Goal: Task Accomplishment & Management: Complete application form

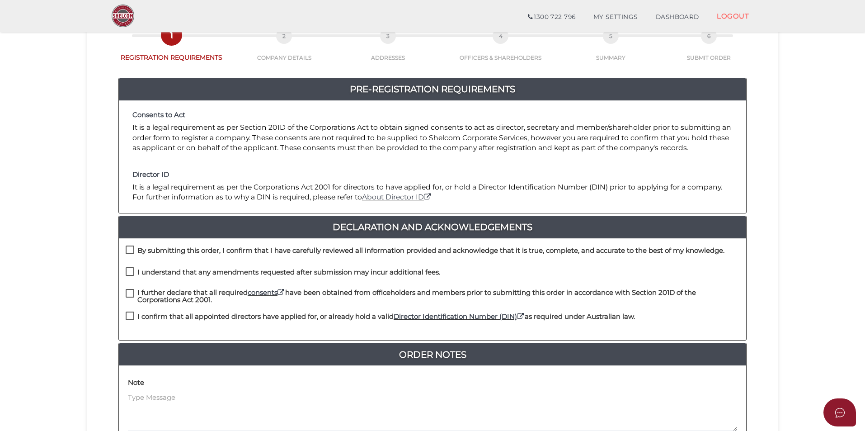
scroll to position [136, 0]
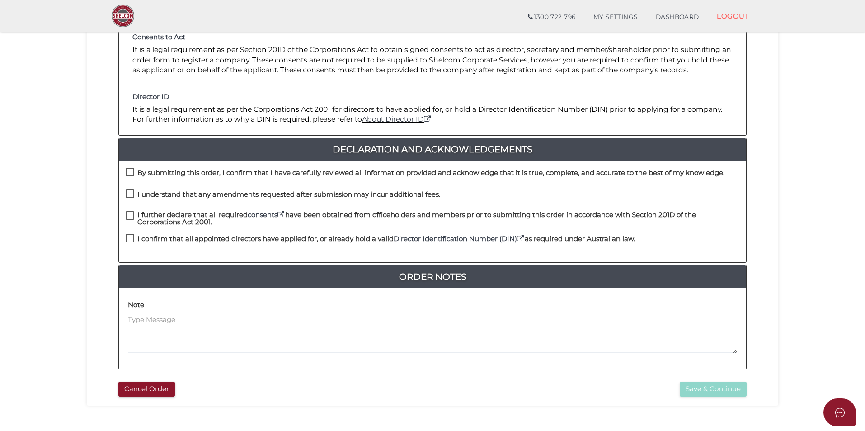
click at [128, 170] on label "By submitting this order, I confirm that I have carefully reviewed all informat…" at bounding box center [425, 174] width 599 height 11
checkbox input "true"
click at [130, 195] on label "I understand that any amendments requested after submission may incur additiona…" at bounding box center [283, 196] width 315 height 11
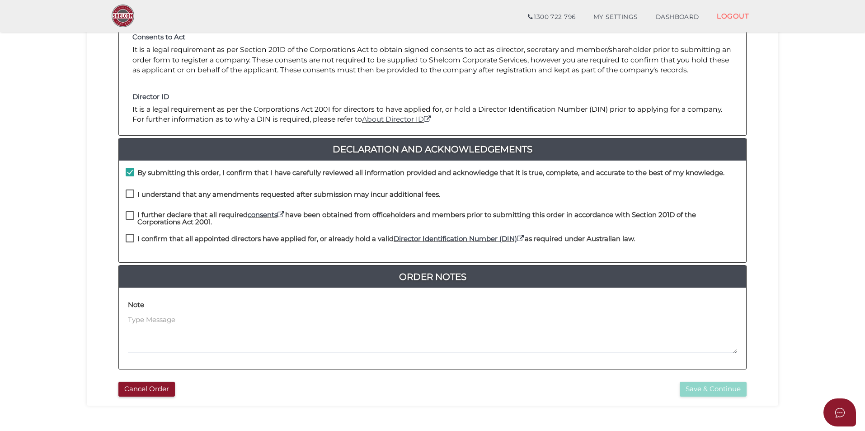
checkbox input "true"
click at [131, 215] on label "I further declare that all required consents have been obtained from officehold…" at bounding box center [433, 216] width 614 height 11
checkbox input "true"
click at [132, 235] on label "I confirm that all appointed directors have applied for, or already hold a vali…" at bounding box center [380, 240] width 509 height 11
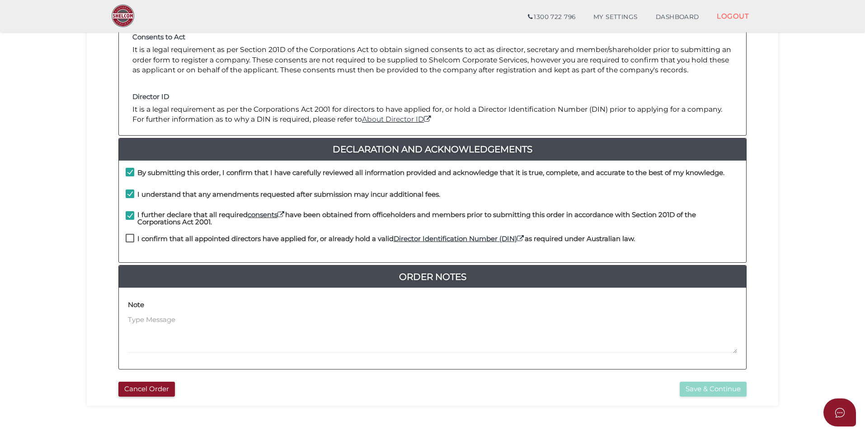
checkbox input "true"
click at [699, 394] on button "Save & Continue" at bounding box center [713, 389] width 67 height 15
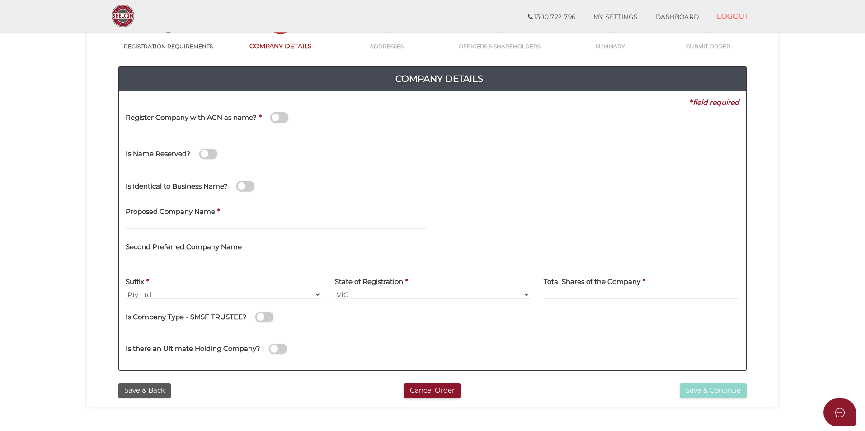
scroll to position [136, 0]
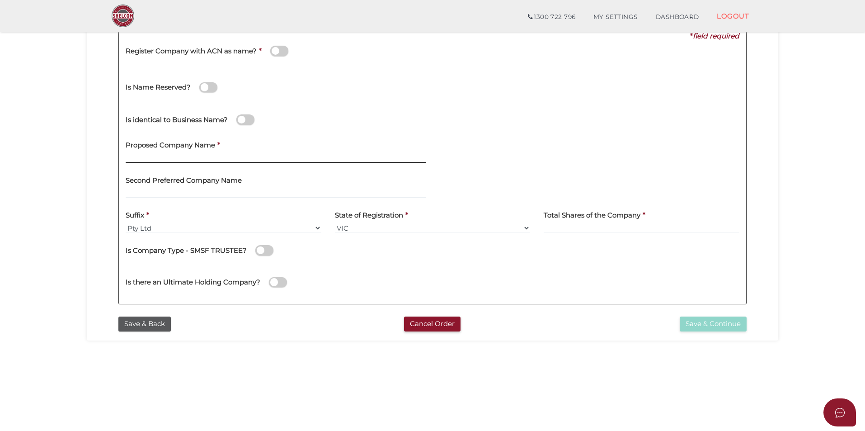
click at [225, 161] on input "text" at bounding box center [276, 158] width 300 height 10
type input "GSA Finance Solutions"
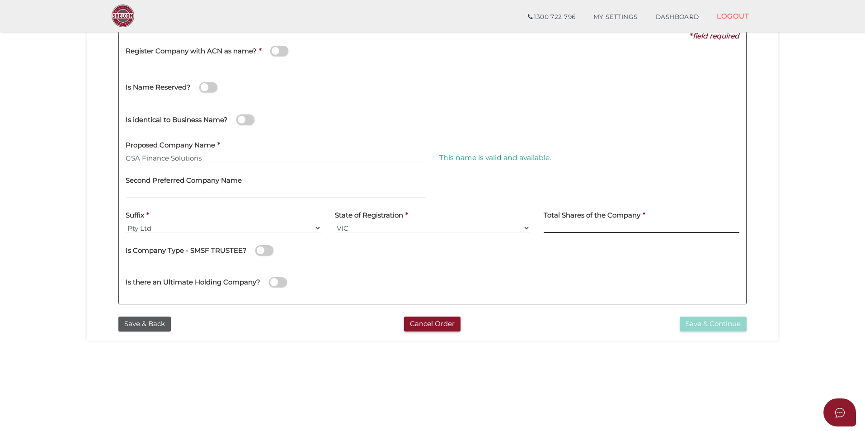
click at [557, 230] on input at bounding box center [642, 228] width 196 height 10
type input "100"
click at [505, 271] on div "Is there an Ultimate Holding Company?" at bounding box center [432, 281] width 627 height 32
click at [720, 321] on button "Save & Continue" at bounding box center [713, 323] width 67 height 15
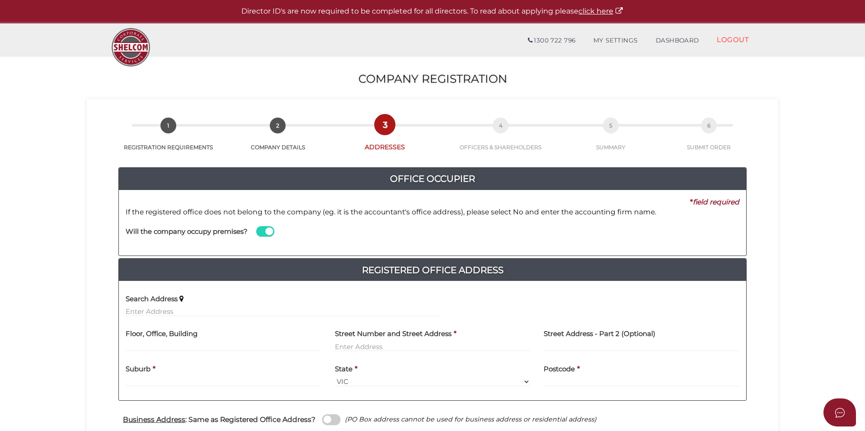
scroll to position [90, 0]
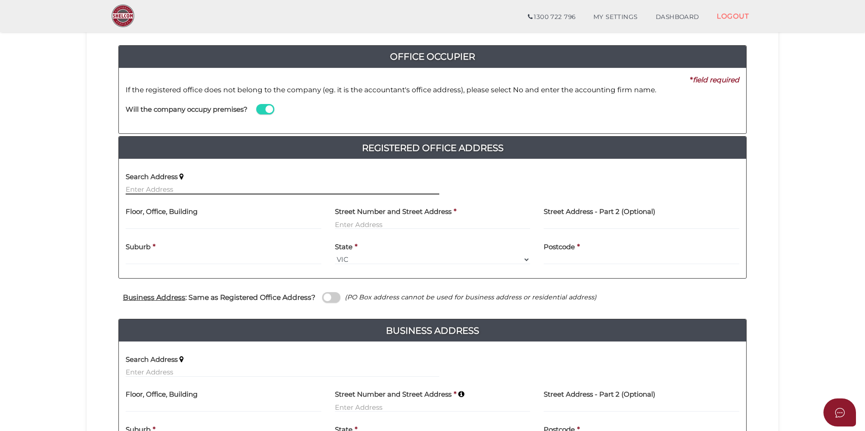
click at [245, 192] on input "text" at bounding box center [283, 189] width 314 height 10
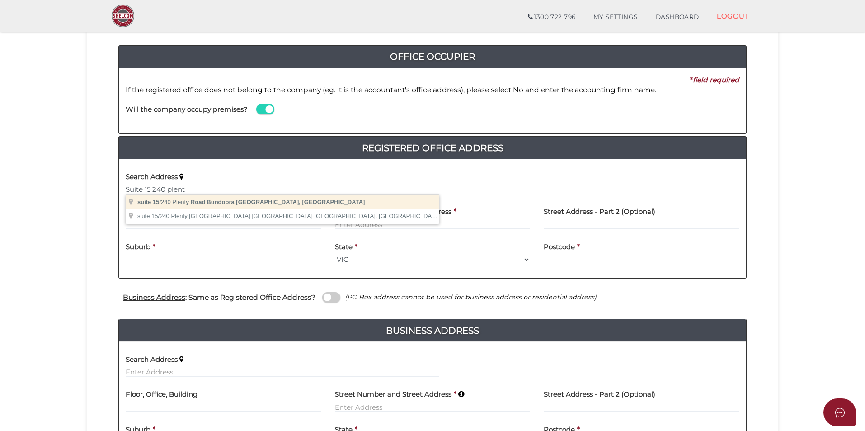
type input "suite 15/240 Plenty Road, Bundoora VIC, Australia"
type input "suite 15"
type input "240 Plenty Road"
type input "Bundoora"
select select "VIC"
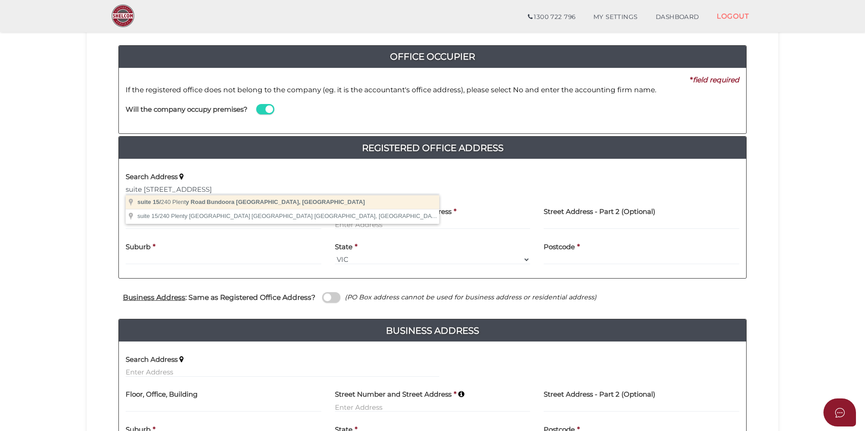
type input "3083"
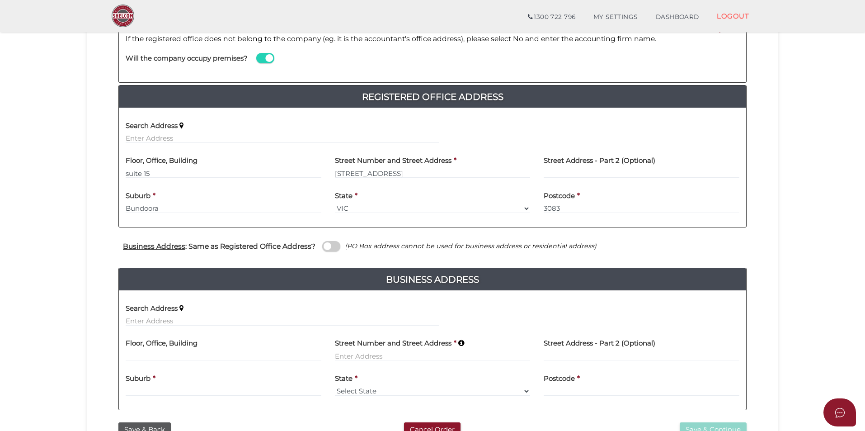
scroll to position [138, 0]
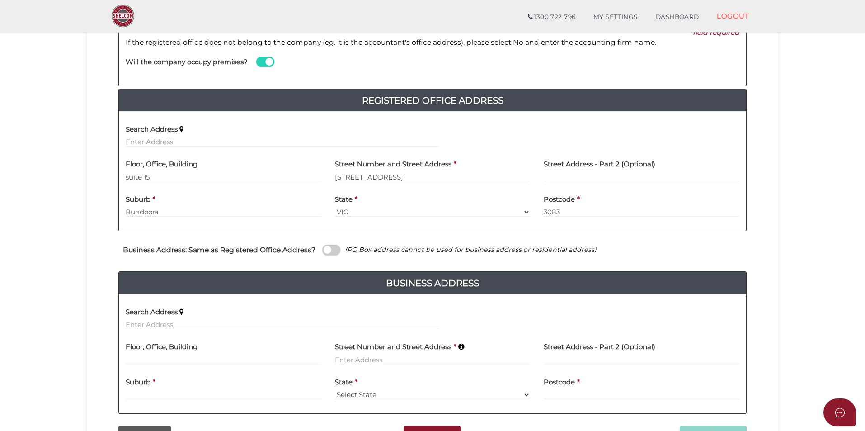
click at [331, 250] on span at bounding box center [331, 250] width 18 height 10
click at [0, 0] on input "checkbox" at bounding box center [0, 0] width 0 height 0
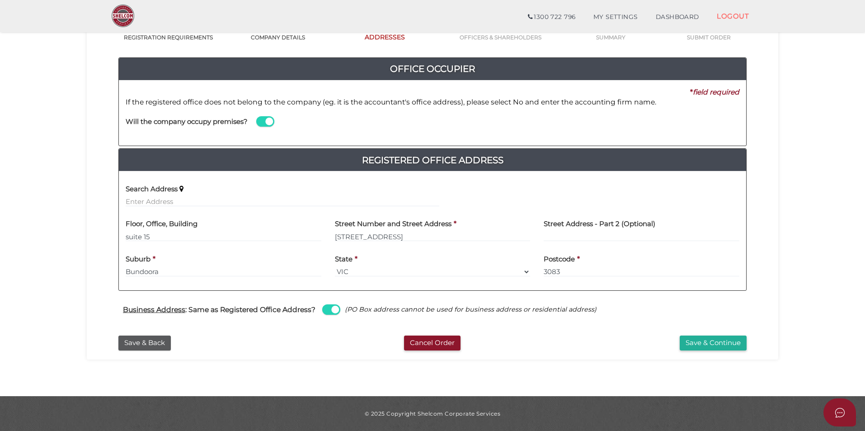
scroll to position [78, 0]
click at [718, 346] on button "Save & Continue" at bounding box center [713, 342] width 67 height 15
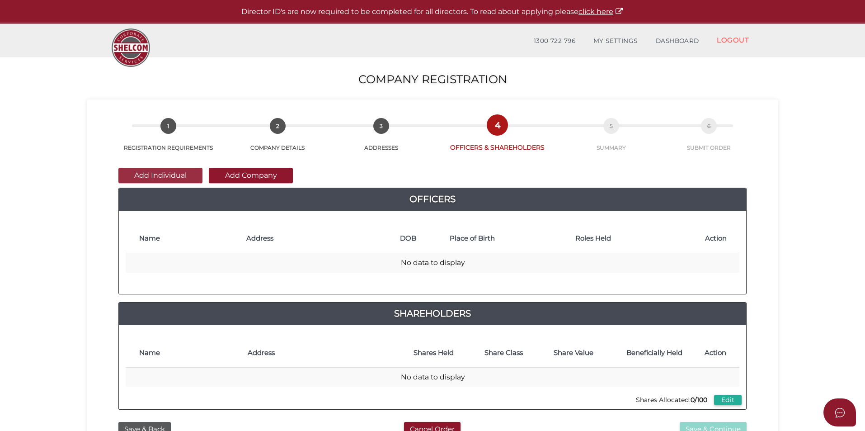
click at [190, 179] on button "Add Individual" at bounding box center [160, 175] width 84 height 15
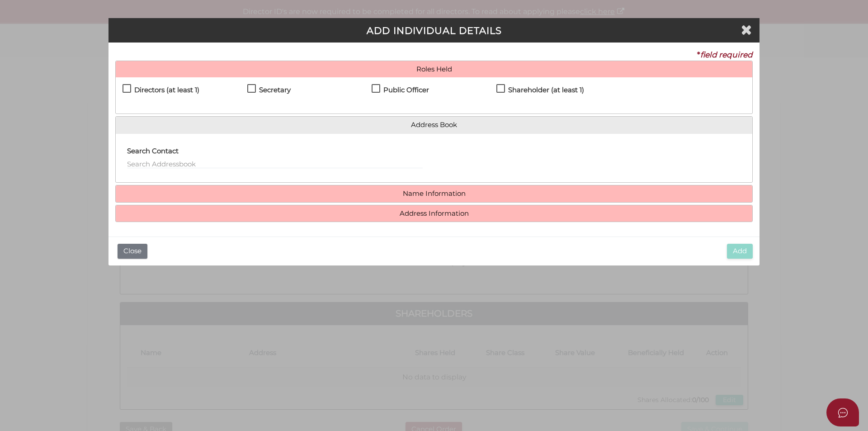
click at [177, 91] on h4 "Directors (at least 1)" at bounding box center [166, 90] width 65 height 8
checkbox input "true"
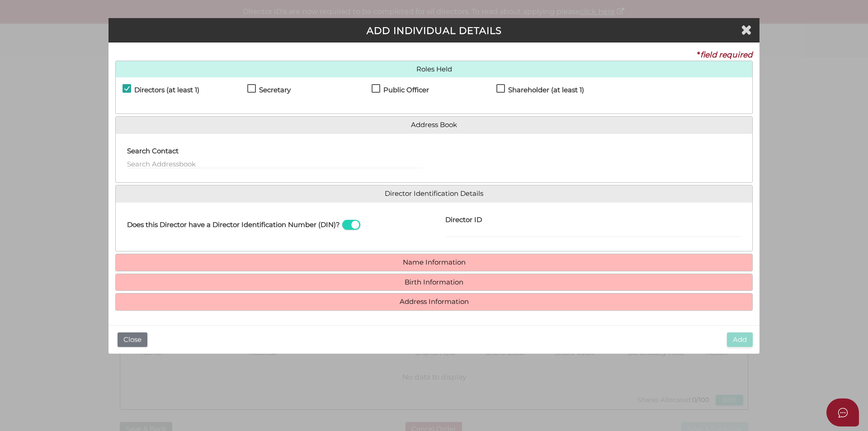
click at [526, 89] on h4 "Shareholder (at least 1)" at bounding box center [546, 90] width 76 height 8
checkbox input "true"
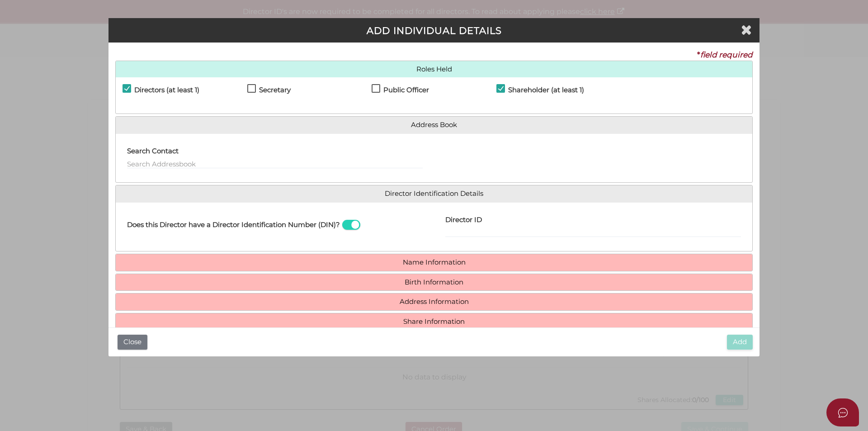
click at [271, 90] on h4 "Secretary" at bounding box center [275, 90] width 32 height 8
checkbox input "true"
click at [403, 90] on h4 "Public Officer" at bounding box center [406, 90] width 46 height 8
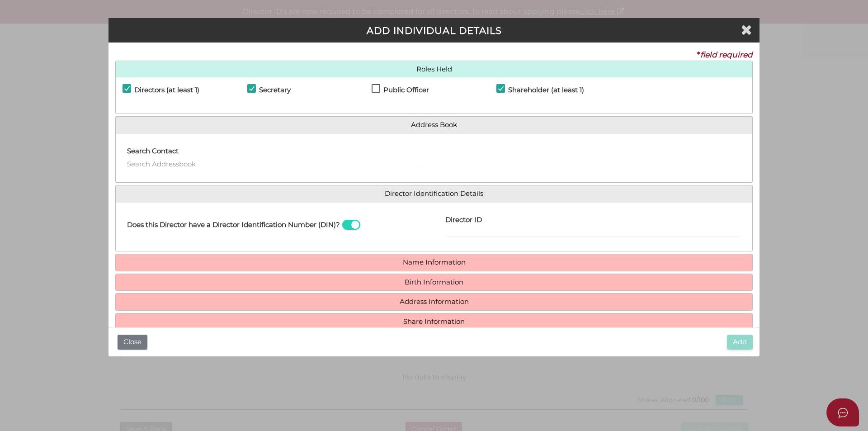
checkbox input "true"
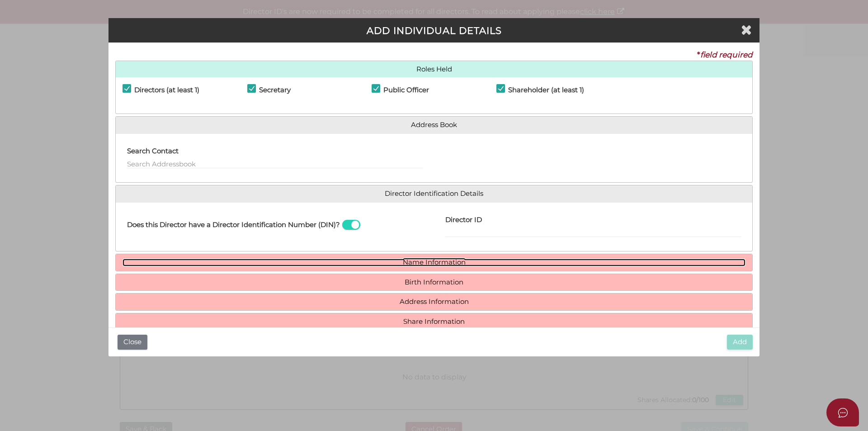
click at [443, 265] on link "Name Information" at bounding box center [434, 263] width 623 height 8
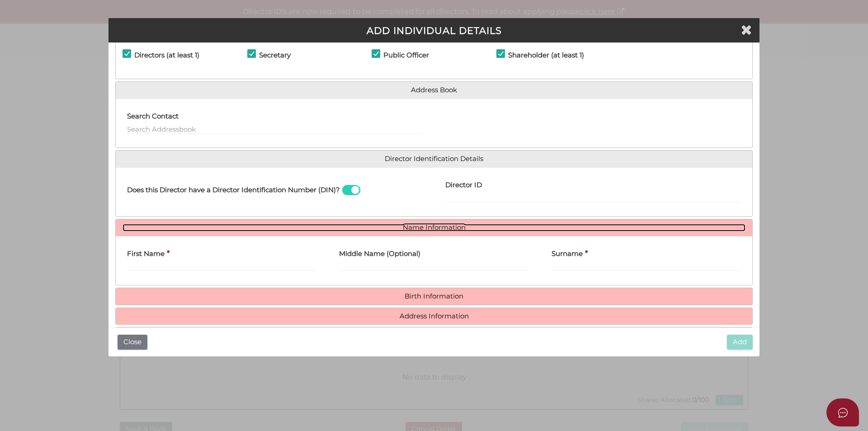
scroll to position [66, 0]
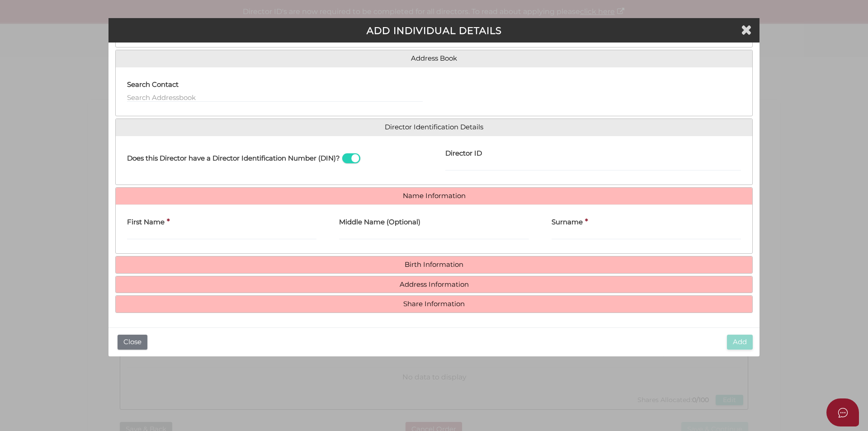
click at [211, 222] on div "First Name *" at bounding box center [221, 226] width 189 height 28
click at [205, 235] on input "First Name" at bounding box center [221, 235] width 189 height 10
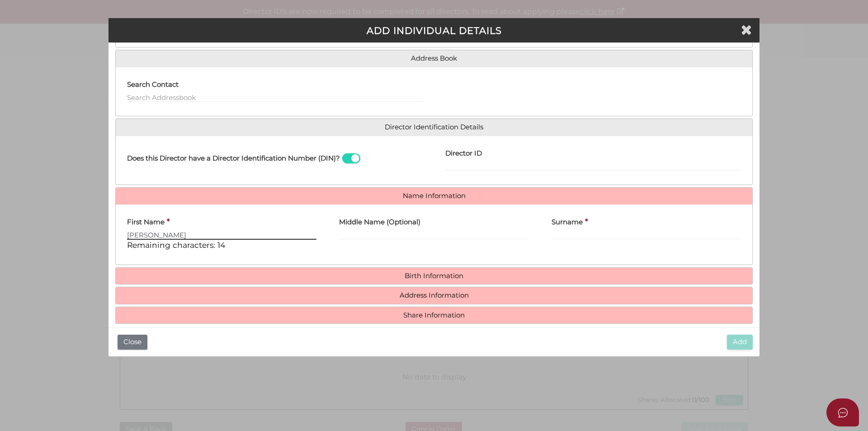
type input "Shikha"
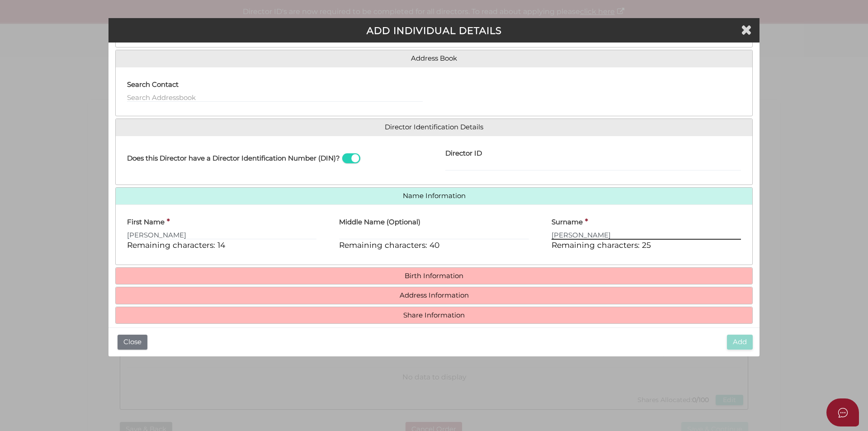
type input "Gupta"
click at [436, 281] on h4 "Birth Information" at bounding box center [434, 276] width 637 height 17
click at [435, 281] on h4 "Birth Information" at bounding box center [434, 276] width 637 height 17
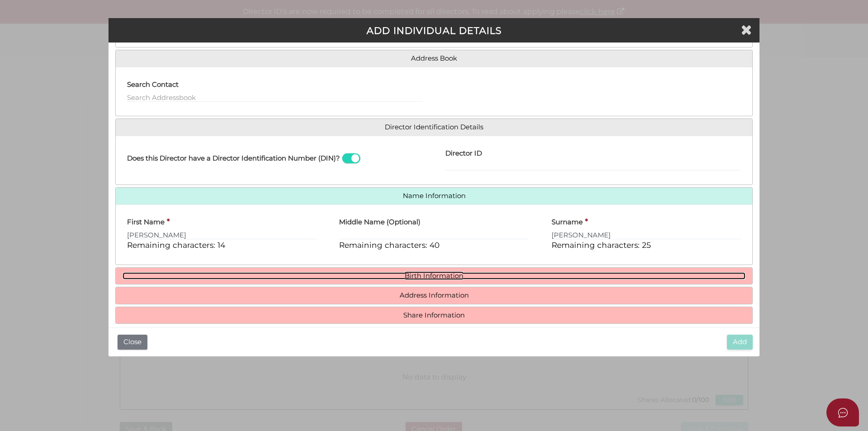
click at [435, 275] on link "Birth Information" at bounding box center [434, 276] width 623 height 8
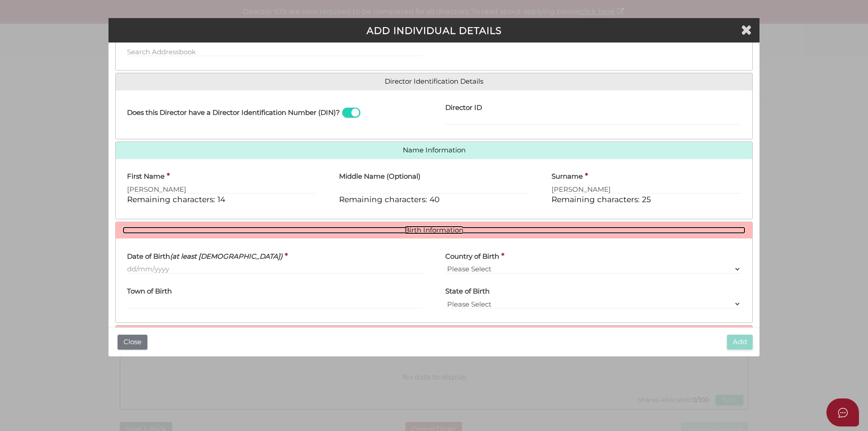
scroll to position [161, 0]
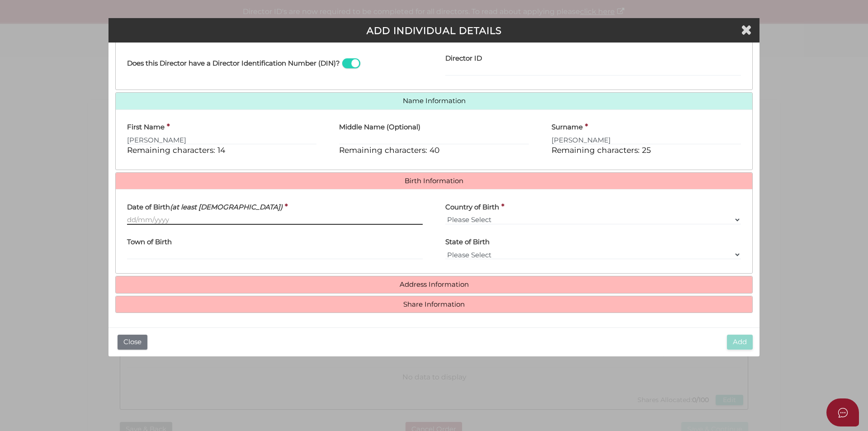
click at [242, 217] on input "Date of Birth (at least 18 years old)" at bounding box center [275, 220] width 296 height 10
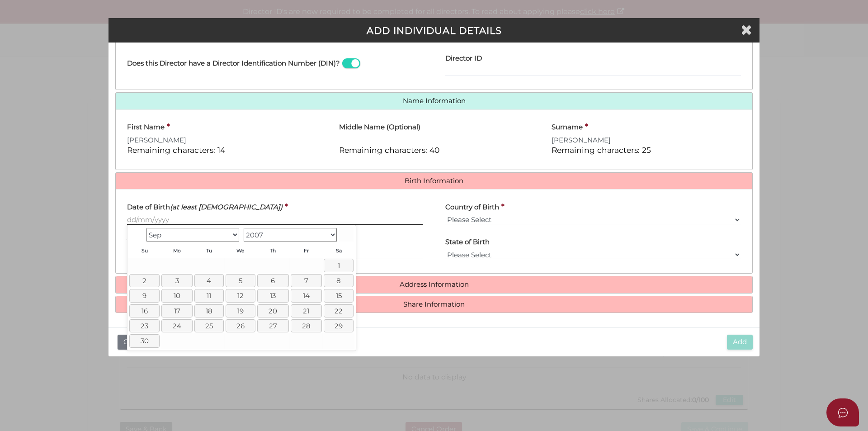
click at [251, 220] on input "Date of Birth (at least 18 years old)" at bounding box center [275, 220] width 296 height 10
type input "[DATE]"
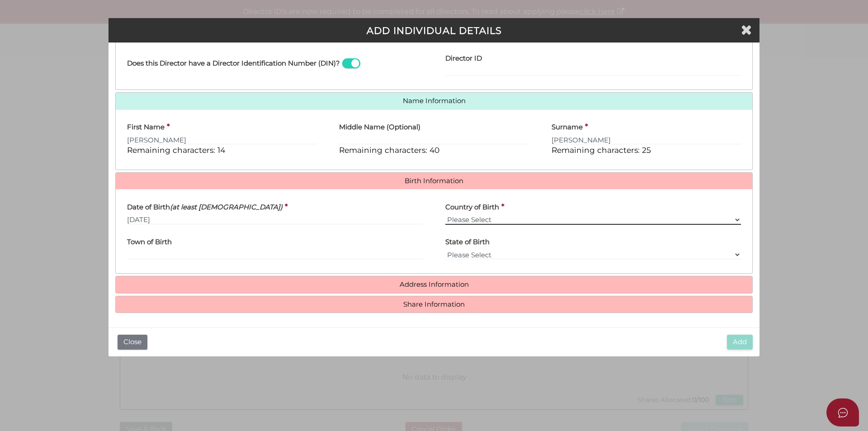
click at [497, 217] on select "Please Select v Australia Afghanistan Albania Algeria American Samoa Andorra An…" at bounding box center [593, 220] width 296 height 10
select select "[GEOGRAPHIC_DATA]"
click at [445, 215] on select "Please Select v Australia Afghanistan Albania Algeria American Samoa Andorra An…" at bounding box center [593, 220] width 296 height 10
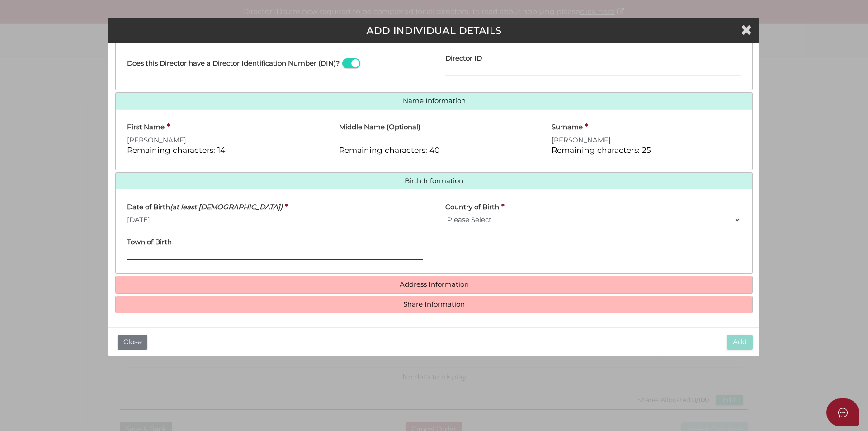
click at [273, 250] on input "Town of Birth" at bounding box center [275, 255] width 296 height 10
paste input "AMRITSAR - INDIA"
drag, startPoint x: 200, startPoint y: 254, endPoint x: 154, endPoint y: 255, distance: 45.7
click at [154, 255] on input "AMRITSAR - INDIA" at bounding box center [275, 255] width 296 height 10
click at [193, 259] on input "AMRITSAR - INDIA" at bounding box center [275, 255] width 296 height 10
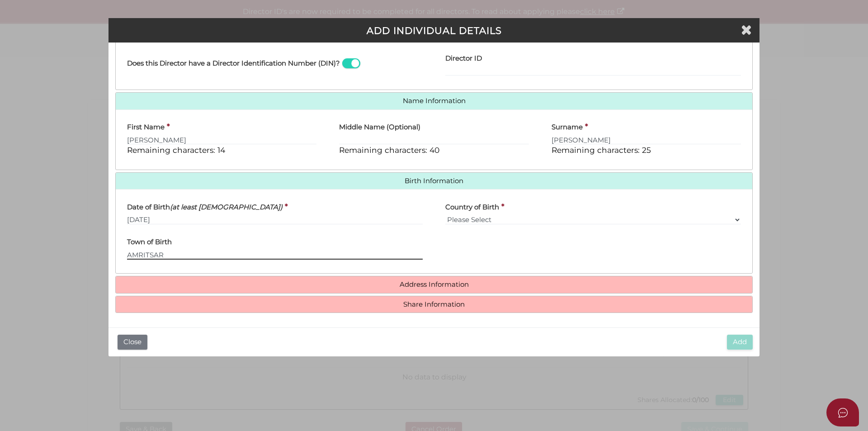
type input "AMRITSAR"
click at [200, 279] on h4 "Address Information" at bounding box center [434, 284] width 637 height 17
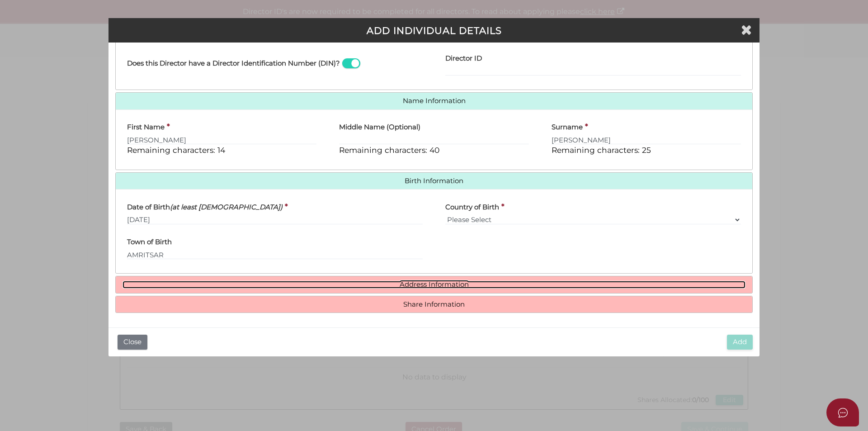
click at [209, 286] on link "Address Information" at bounding box center [434, 285] width 623 height 8
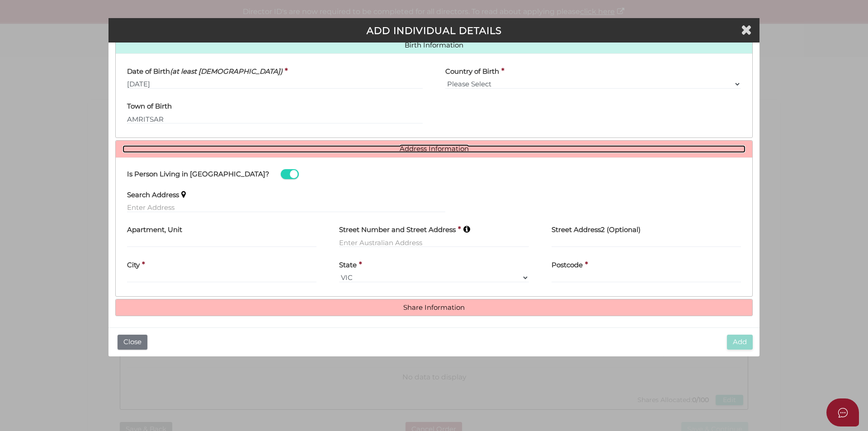
scroll to position [300, 0]
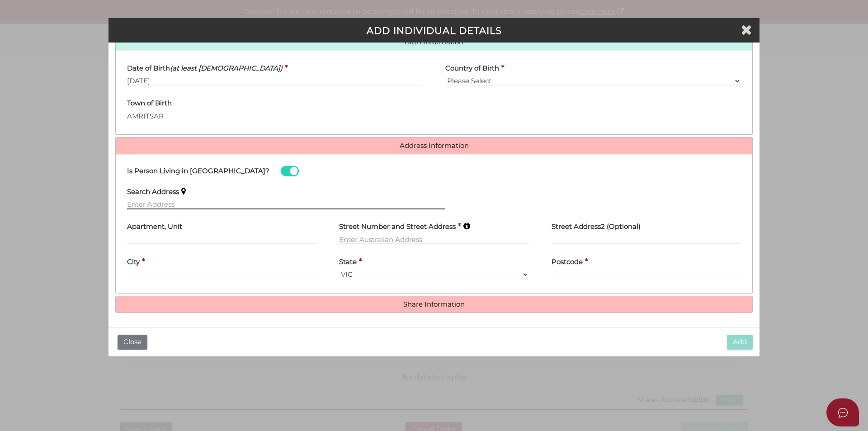
click at [220, 199] on input "text" at bounding box center [286, 204] width 318 height 10
paste input "21 BILBY ST"
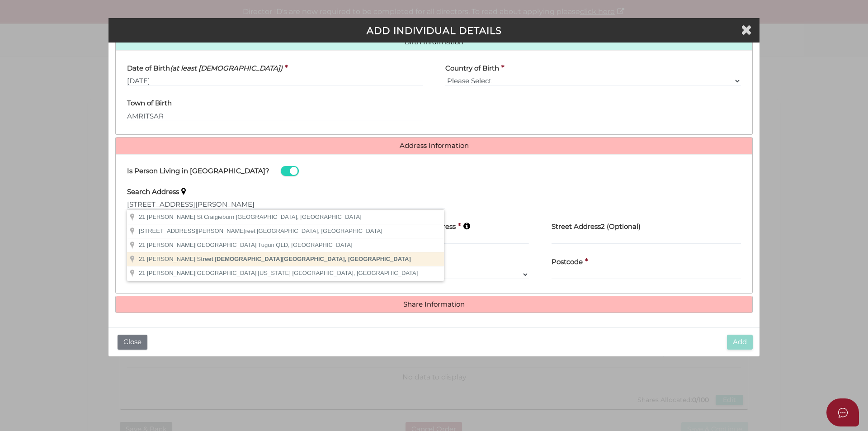
type input "21 Bilby Street, Templestowe Lower VIC, Australia"
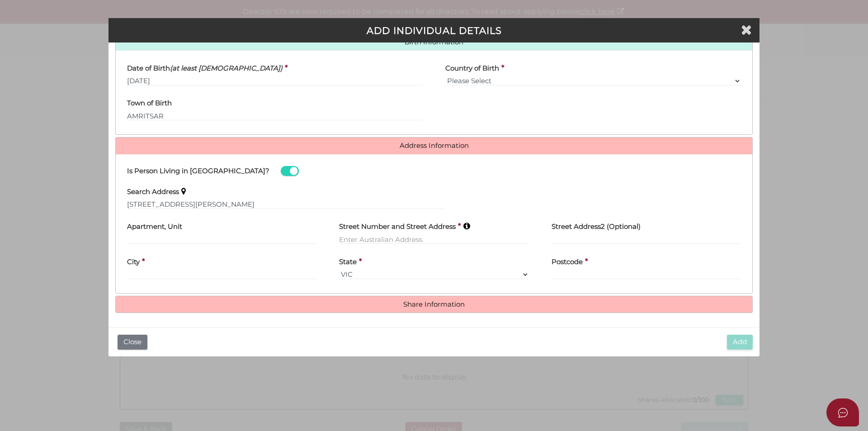
type input "21 Bilby Street"
type input "Templestowe Lower"
select select "VIC"
type input "3107"
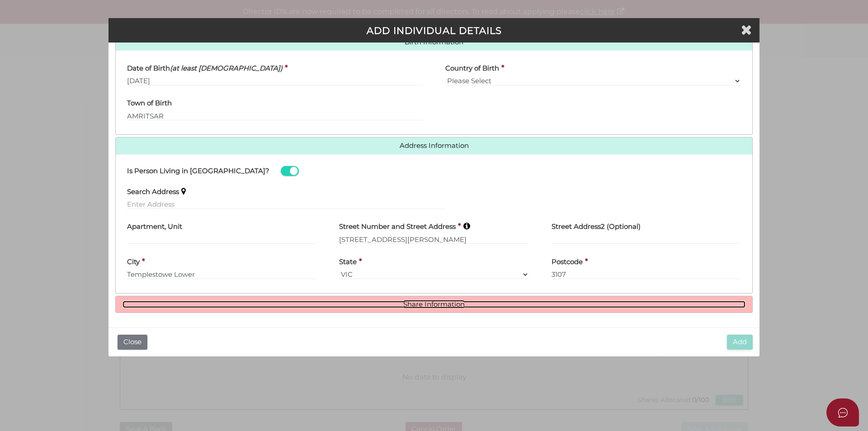
click at [367, 307] on link "Share Information" at bounding box center [434, 305] width 623 height 8
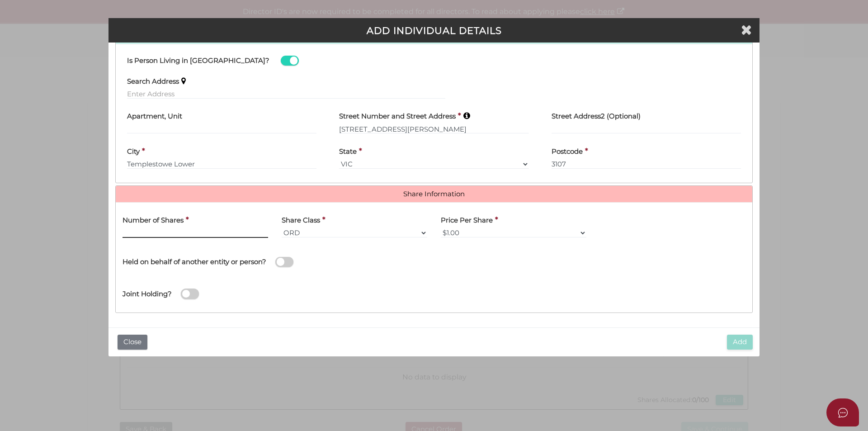
click at [197, 234] on input "text" at bounding box center [196, 233] width 146 height 10
type input "50"
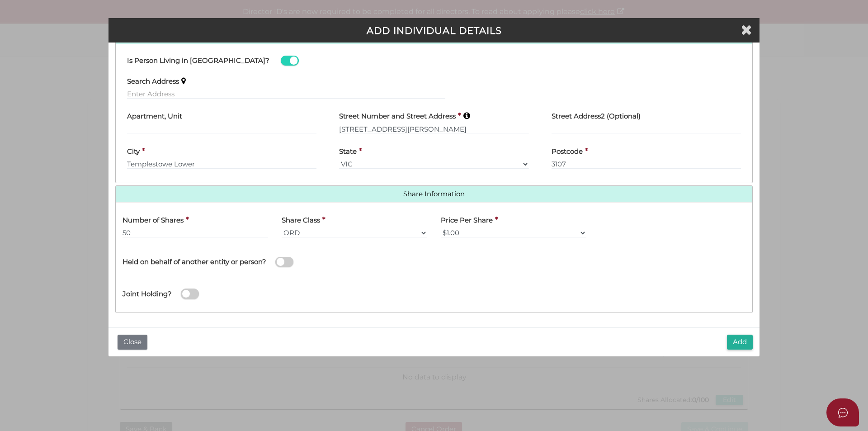
click at [726, 340] on div "Add Close" at bounding box center [433, 341] width 651 height 29
click at [728, 340] on button "Add" at bounding box center [740, 342] width 26 height 15
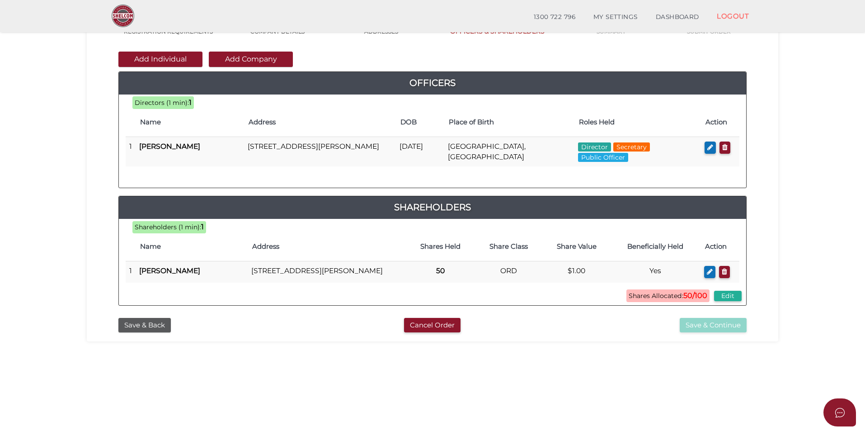
scroll to position [45, 0]
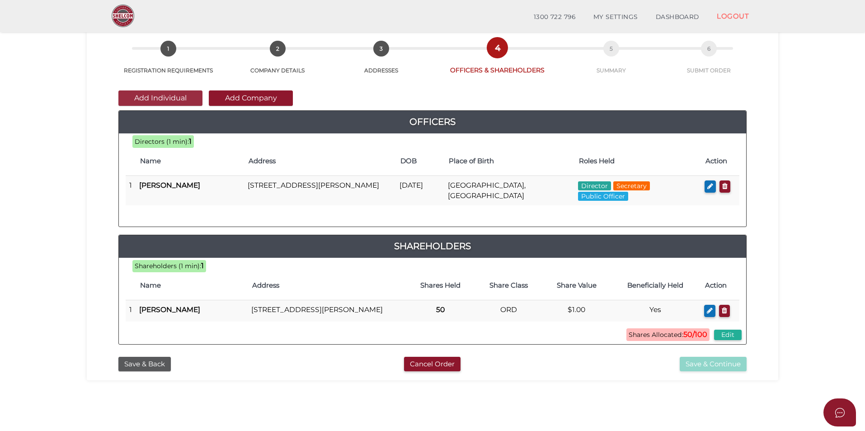
click at [171, 99] on button "Add Individual" at bounding box center [160, 97] width 84 height 15
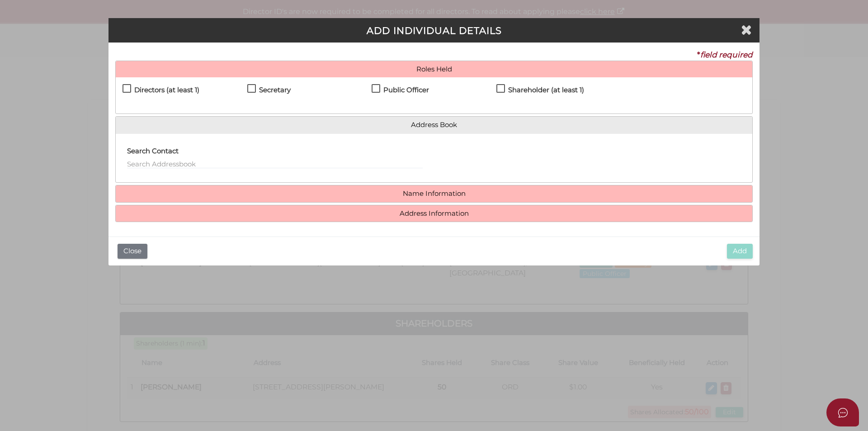
click at [174, 90] on h4 "Directors (at least 1)" at bounding box center [166, 90] width 65 height 8
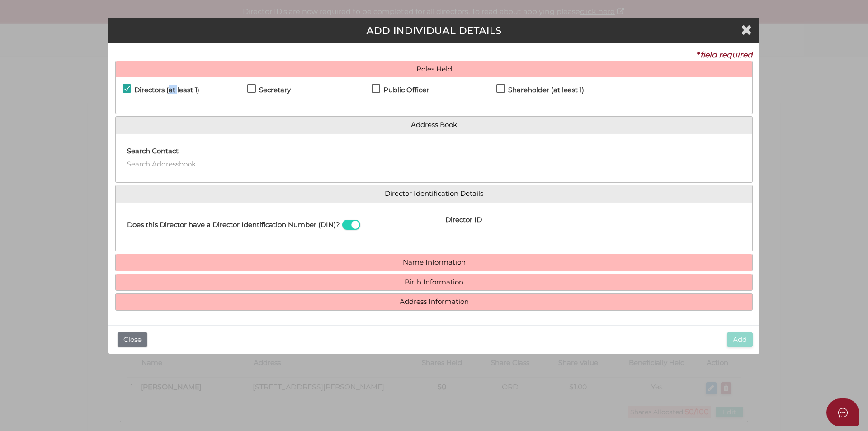
click at [174, 90] on h4 "Directors (at least 1)" at bounding box center [166, 90] width 65 height 8
checkbox input "false"
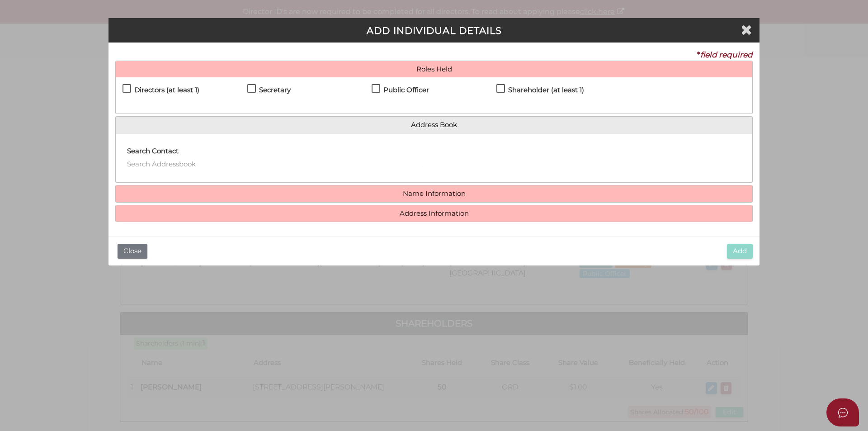
click at [538, 91] on h4 "Shareholder (at least 1)" at bounding box center [546, 90] width 76 height 8
checkbox input "true"
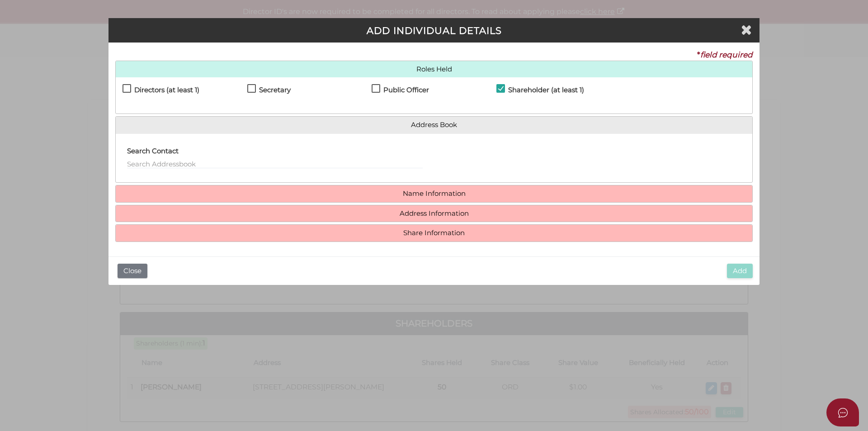
click at [218, 203] on div "Roles Held Directors (at least 1) Secretary Public Officer Member Shareholder (…" at bounding box center [433, 151] width 637 height 181
click at [303, 198] on h4 "Name Information" at bounding box center [434, 193] width 637 height 17
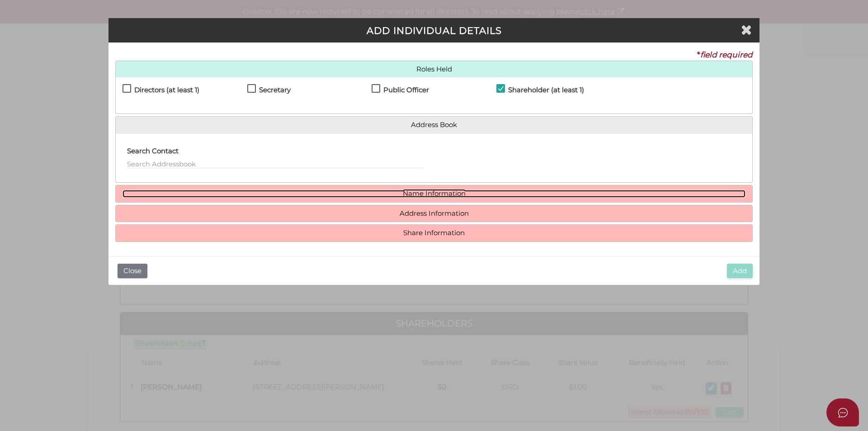
click at [313, 193] on link "Name Information" at bounding box center [434, 194] width 623 height 8
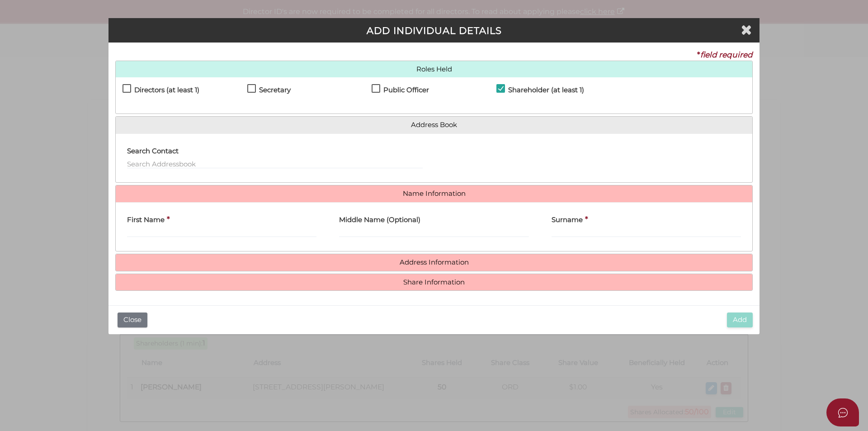
click at [180, 224] on div "First Name *" at bounding box center [221, 223] width 189 height 28
click at [185, 230] on input "First Name" at bounding box center [221, 232] width 189 height 10
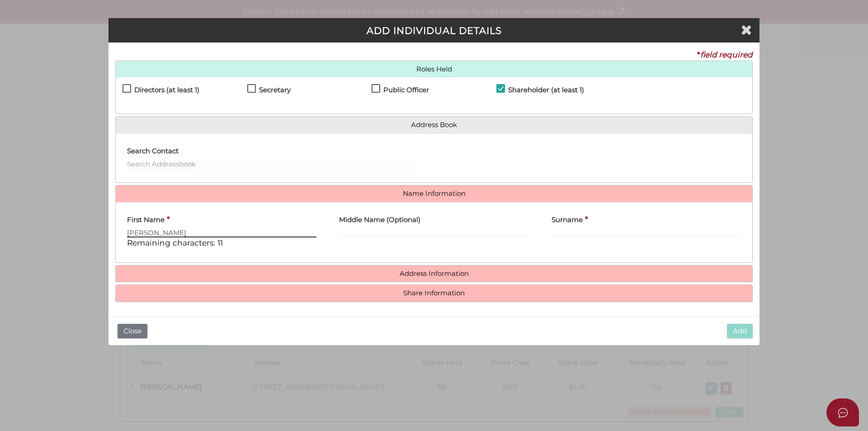
type input "Amanpreet"
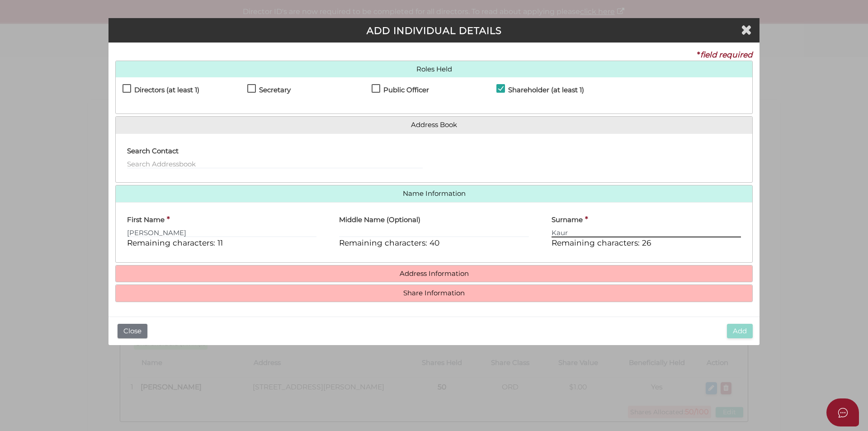
type input "Kaur"
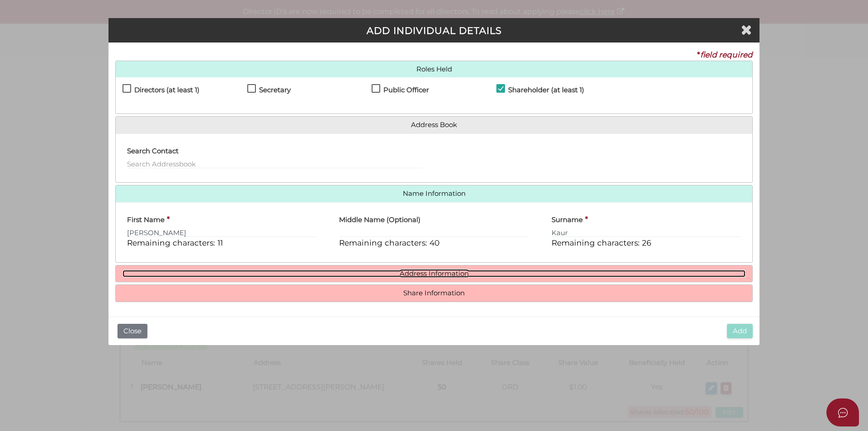
click at [264, 273] on link "Address Information" at bounding box center [434, 274] width 623 height 8
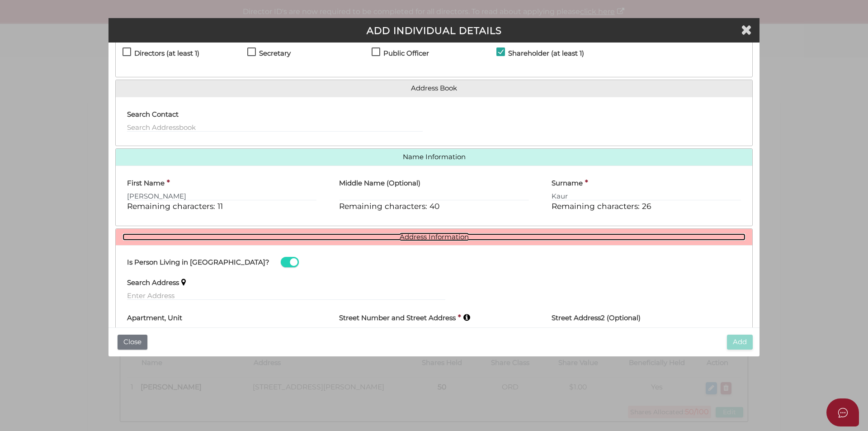
scroll to position [90, 0]
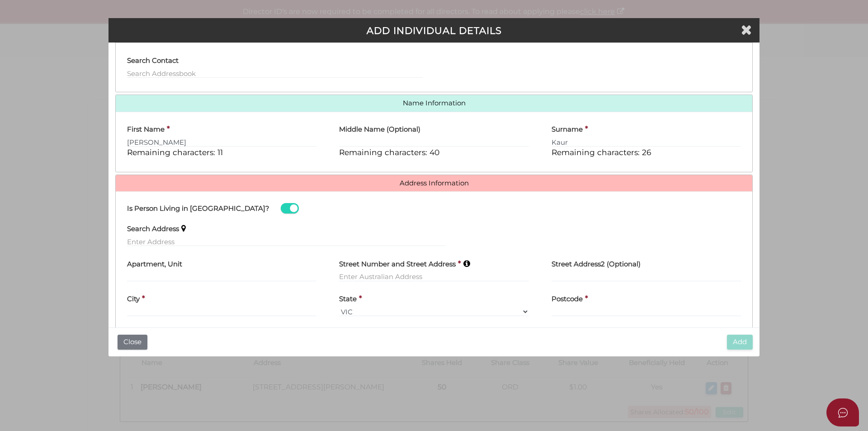
click at [583, 147] on div "Surname * Kaur Remaining characters: 26" at bounding box center [646, 138] width 189 height 39
click at [582, 143] on input "Kaur" at bounding box center [646, 142] width 189 height 10
click at [176, 242] on input "text" at bounding box center [286, 241] width 318 height 10
paste input "7 HILL EDGE CT"
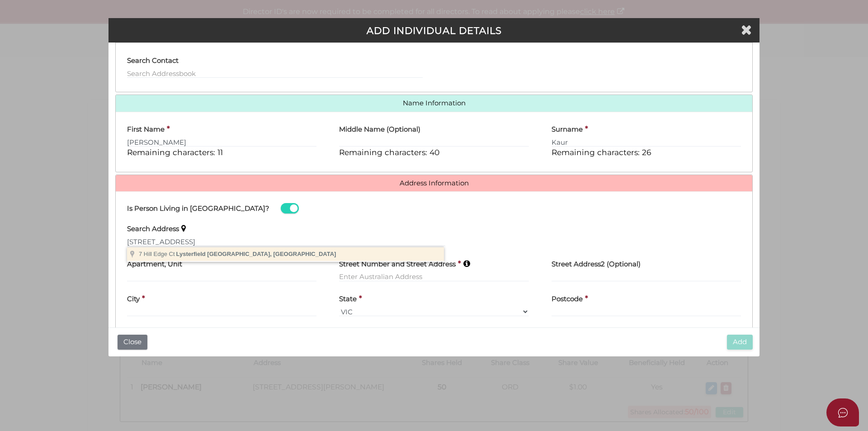
type input "7 Hill Edge Ct, Lysterfield South VIC, Australia"
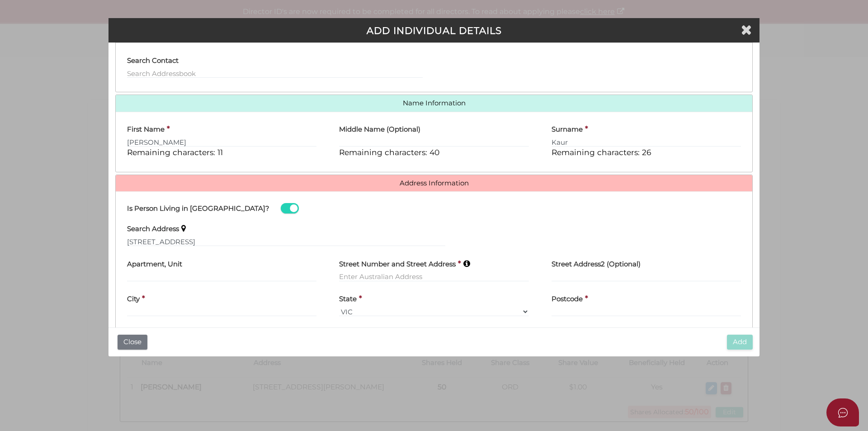
type input "7 Hill Edge Court"
type input "Lysterfield South"
select select "VIC"
type input "3156"
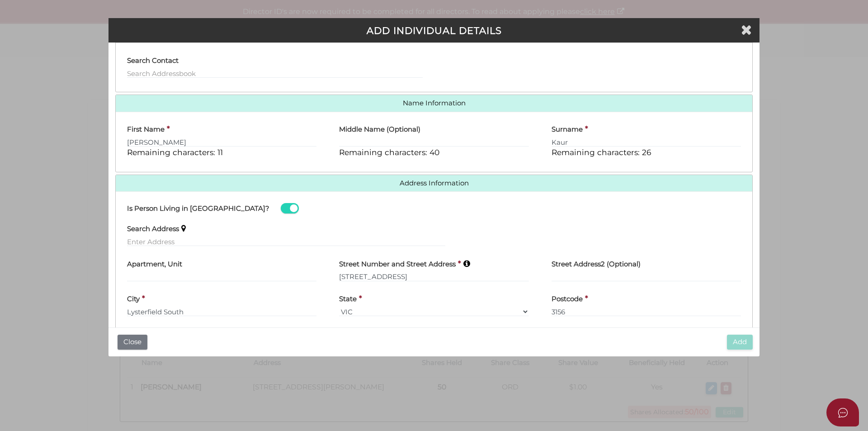
scroll to position [128, 0]
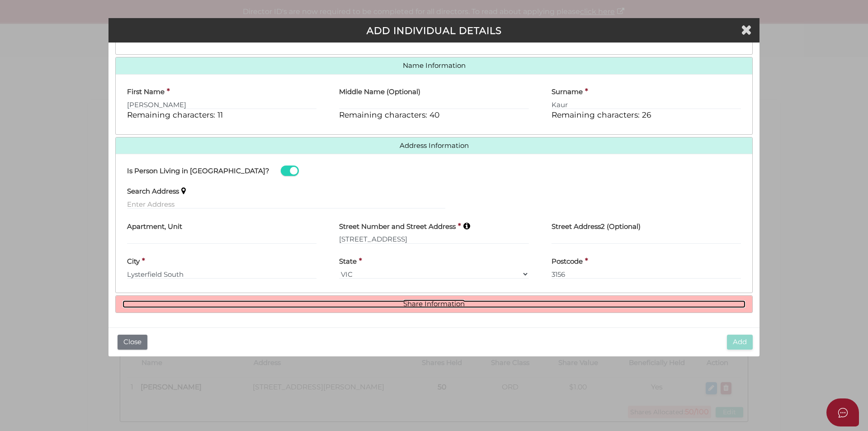
click at [377, 305] on link "Share Information" at bounding box center [434, 304] width 623 height 8
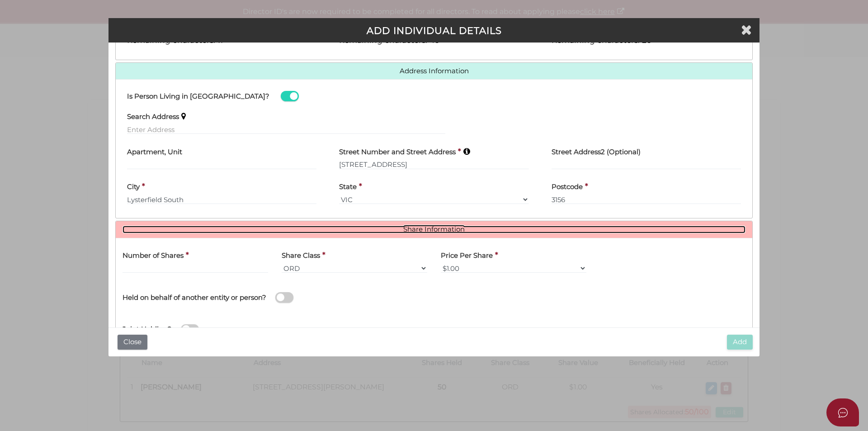
scroll to position [238, 0]
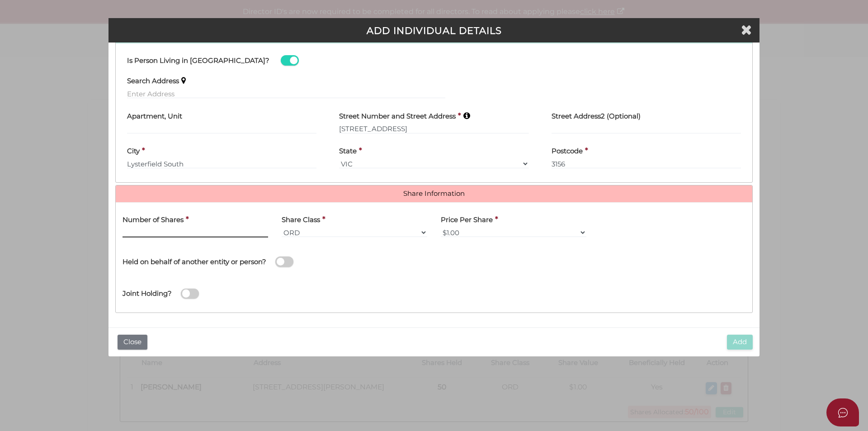
click at [229, 236] on input "text" at bounding box center [196, 232] width 146 height 10
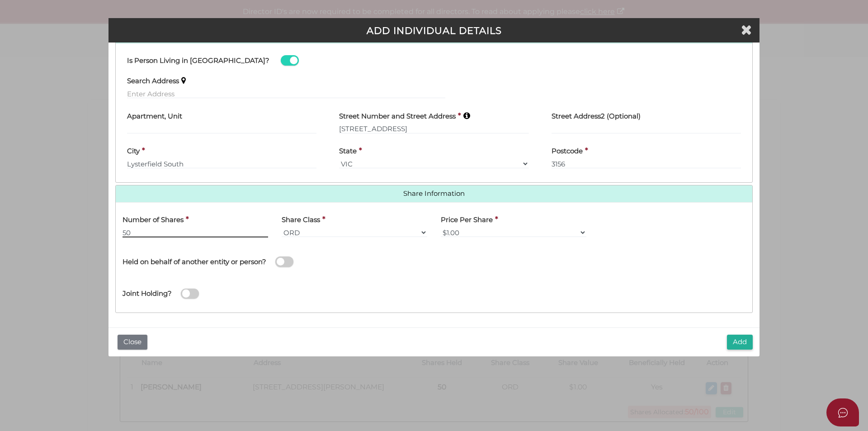
type input "50"
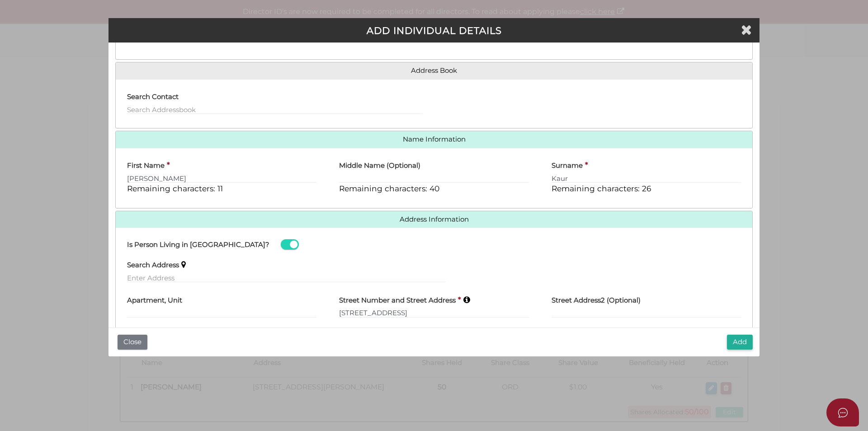
scroll to position [148, 0]
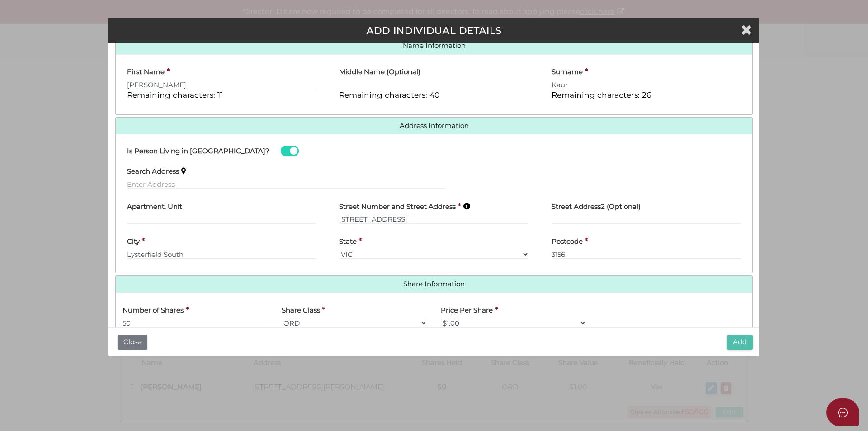
click at [743, 336] on button "Add" at bounding box center [740, 342] width 26 height 15
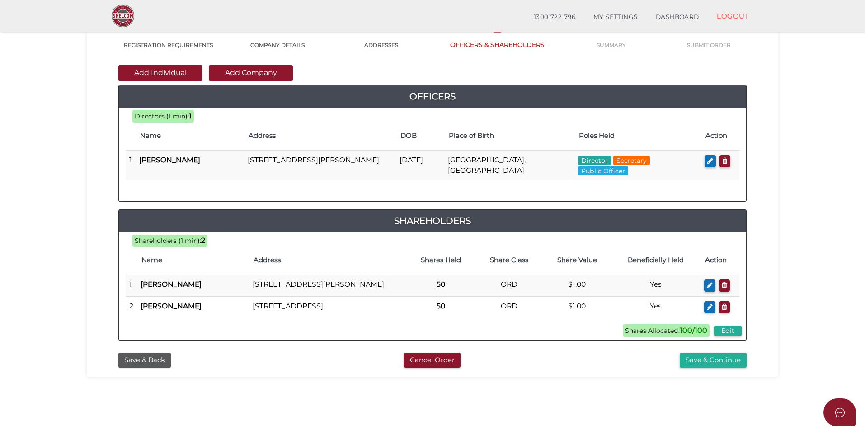
scroll to position [190, 0]
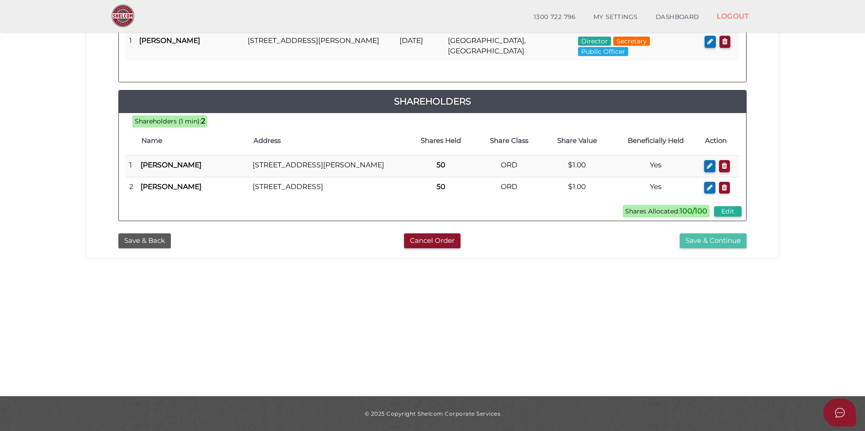
click at [707, 248] on button "Save & Continue" at bounding box center [713, 240] width 67 height 15
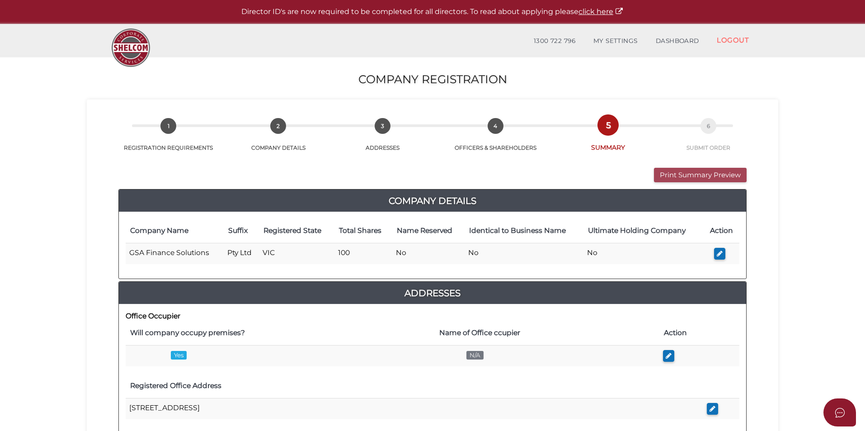
click at [683, 175] on button "Print Summary Preview" at bounding box center [700, 175] width 93 height 15
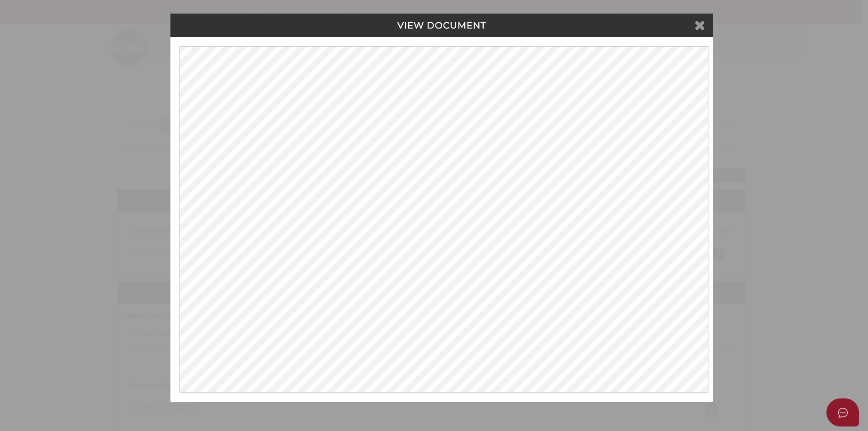
click at [695, 30] on icon at bounding box center [699, 25] width 11 height 14
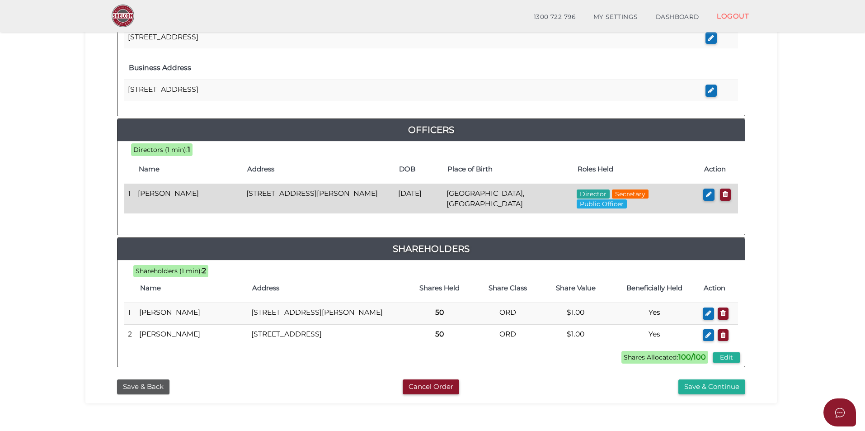
scroll to position [399, 0]
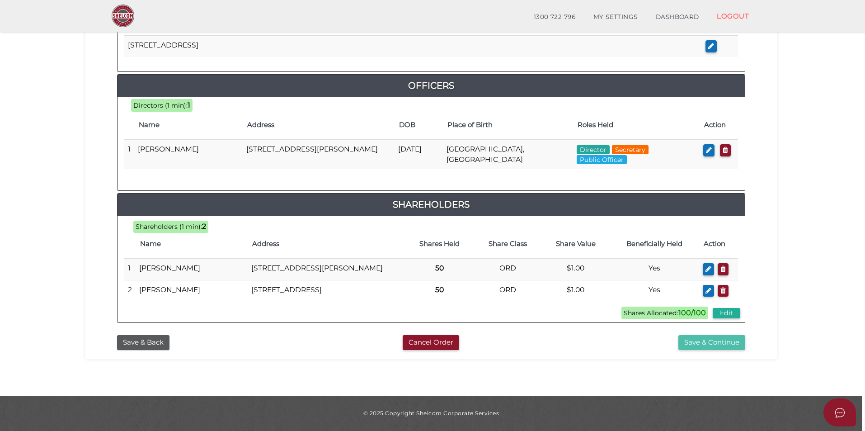
click at [727, 346] on button "Save & Continue" at bounding box center [712, 342] width 67 height 15
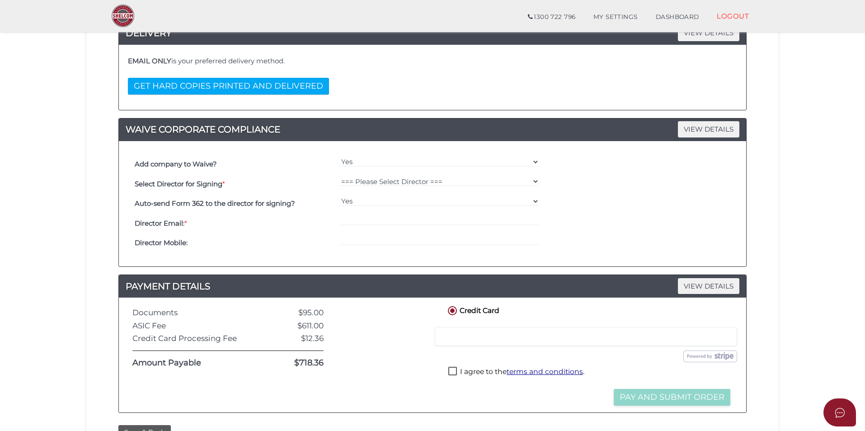
scroll to position [168, 0]
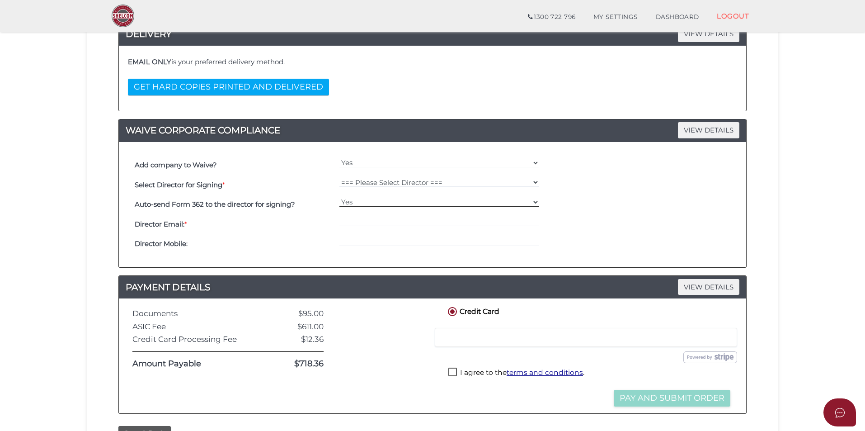
click at [389, 205] on select "Yes No" at bounding box center [440, 202] width 200 height 10
click at [389, 188] on div "=== Please Select Director === Shikha Gupta" at bounding box center [439, 185] width 205 height 20
click at [389, 183] on select "=== Please Select Director === Shikha Gupta" at bounding box center [440, 182] width 200 height 10
select select "000026966"
click at [340, 177] on select "=== Please Select Director === Shikha Gupta" at bounding box center [440, 182] width 200 height 10
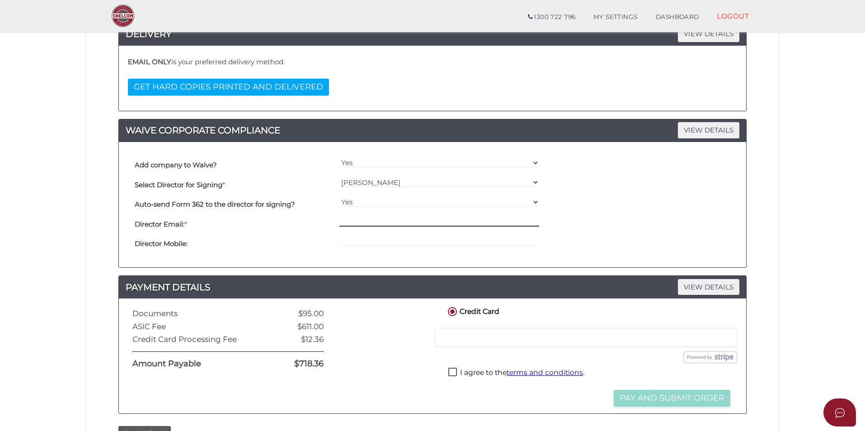
click at [375, 218] on input "email" at bounding box center [440, 222] width 200 height 10
type input "h"
type input "s"
type input "hitesh@ssconsultants.com.au"
click at [395, 246] on div at bounding box center [439, 244] width 205 height 20
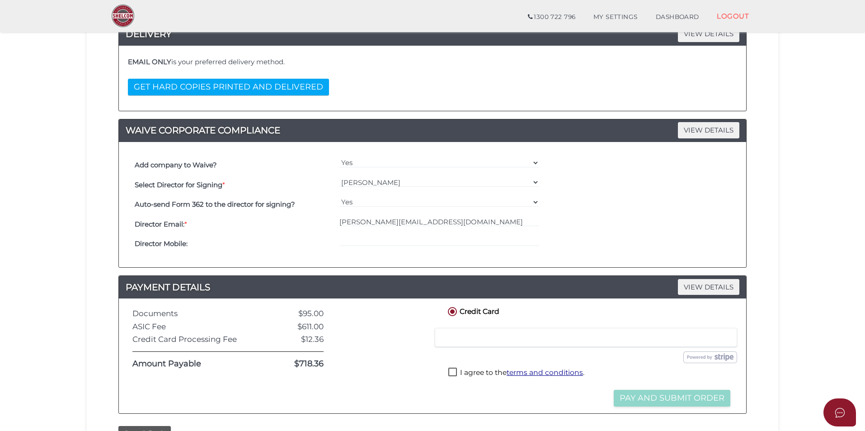
click at [453, 369] on label "I agree to the terms and conditions ." at bounding box center [516, 373] width 136 height 11
checkbox input "true"
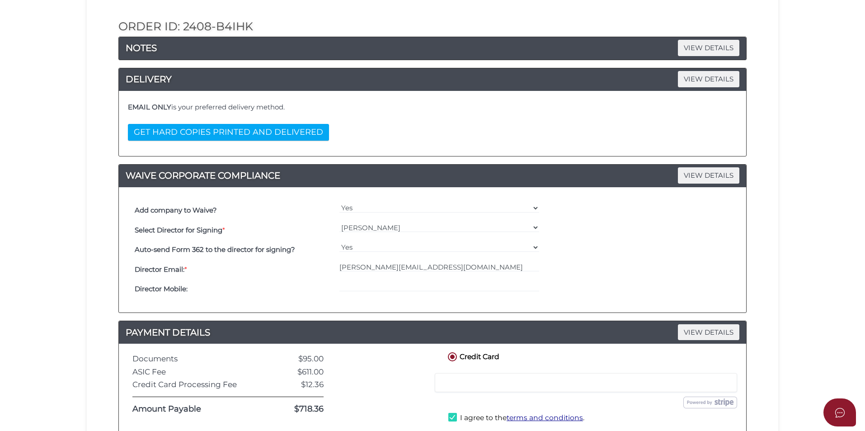
scroll to position [259, 0]
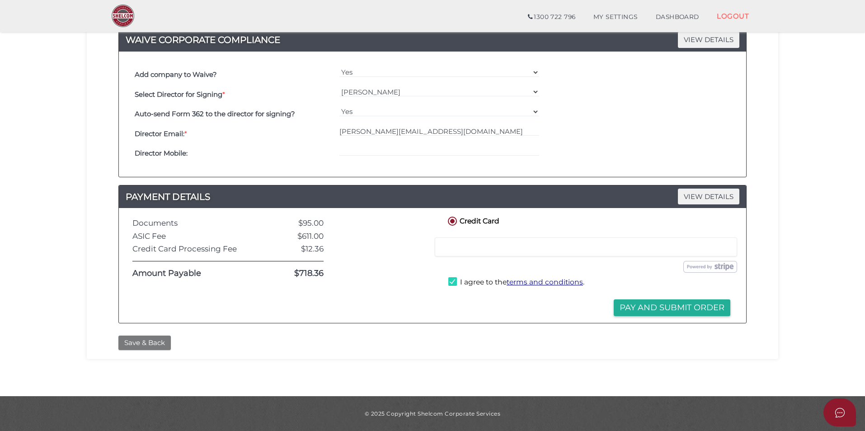
click at [158, 340] on button "Save & Back" at bounding box center [144, 342] width 52 height 15
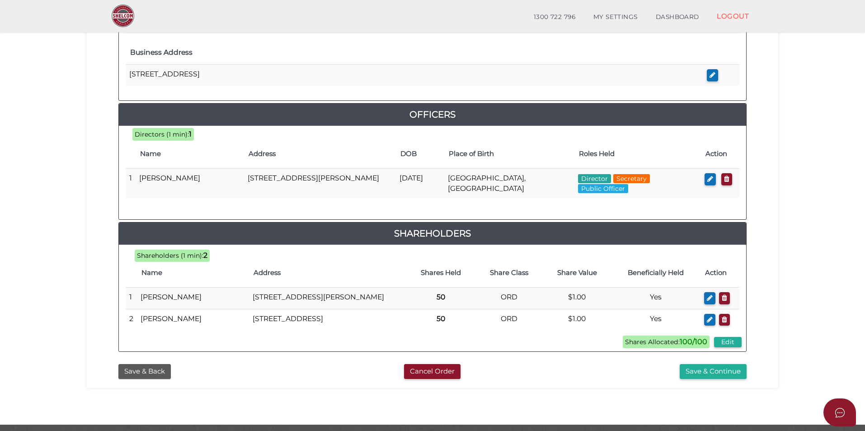
scroll to position [128, 0]
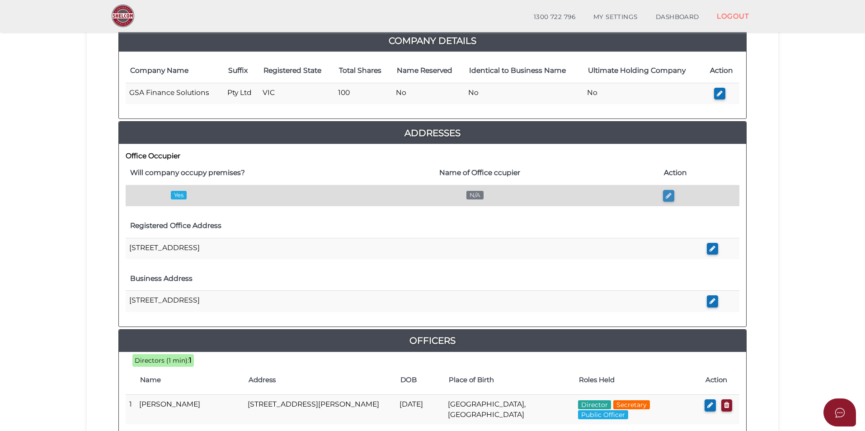
click at [666, 195] on icon "button" at bounding box center [669, 195] width 6 height 7
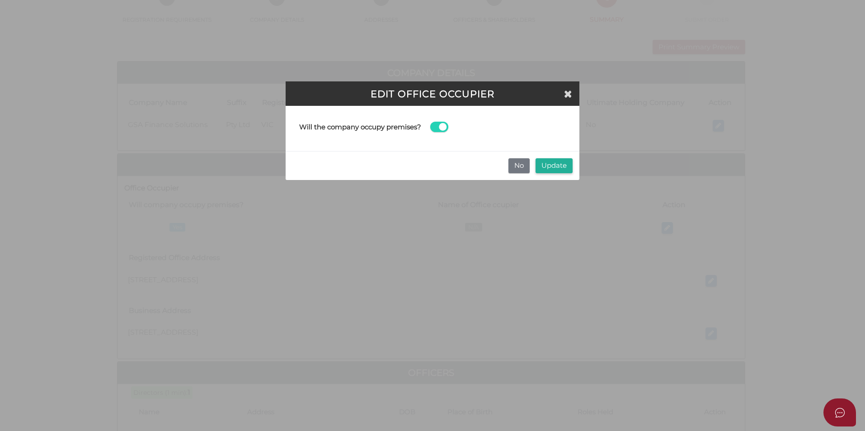
scroll to position [0, 0]
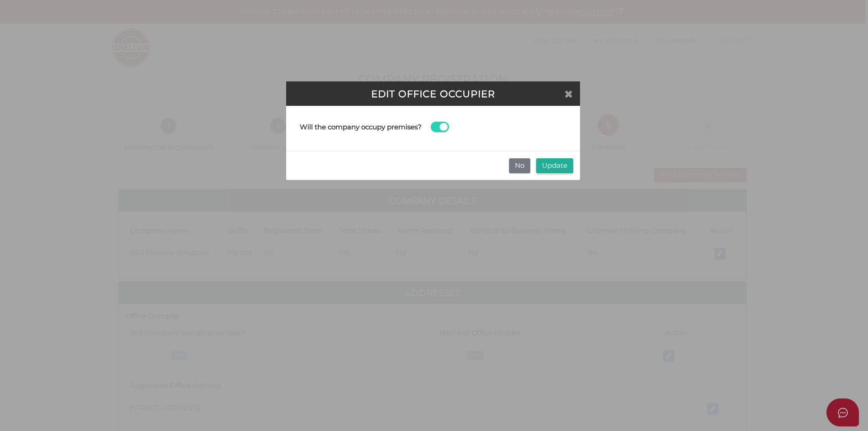
click at [569, 96] on icon "Close" at bounding box center [569, 94] width 8 height 10
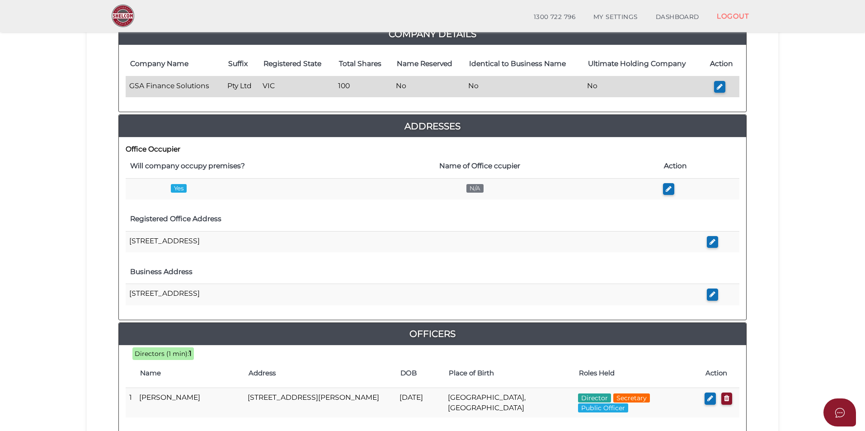
scroll to position [136, 0]
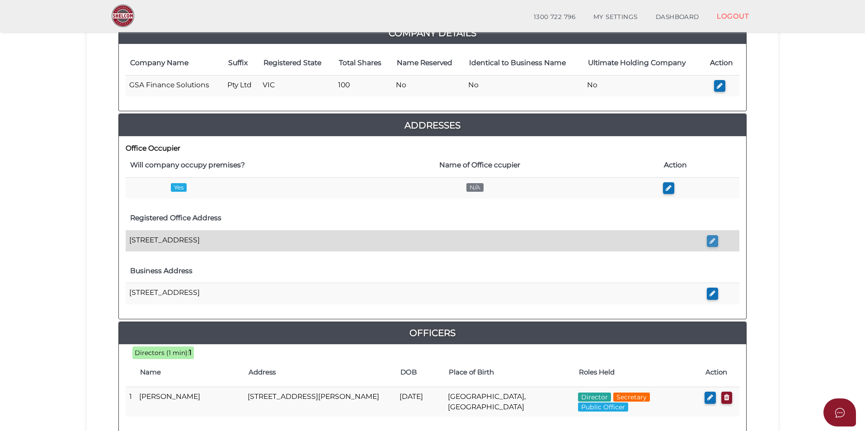
click at [713, 241] on icon "button" at bounding box center [713, 240] width 6 height 7
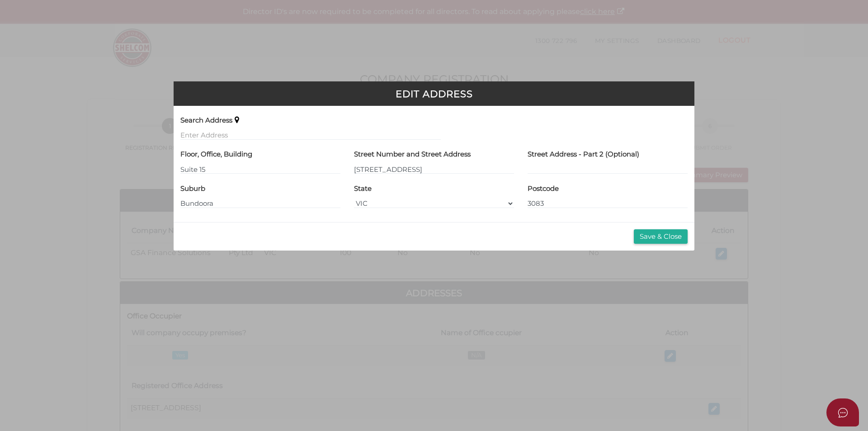
click at [236, 127] on div "Search Address" at bounding box center [310, 127] width 260 height 28
click at [236, 130] on input "text" at bounding box center [310, 135] width 260 height 10
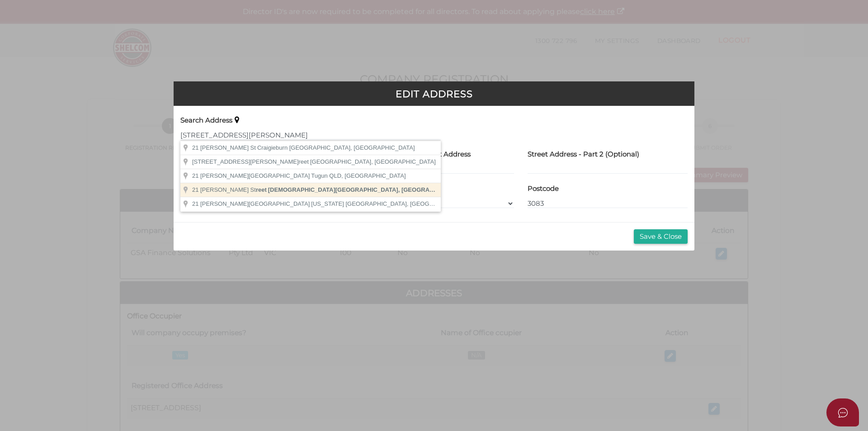
type input "[STREET_ADDRESS][PERSON_NAME]"
type input "Templestowe Lower"
select select "VIC"
type input "3107"
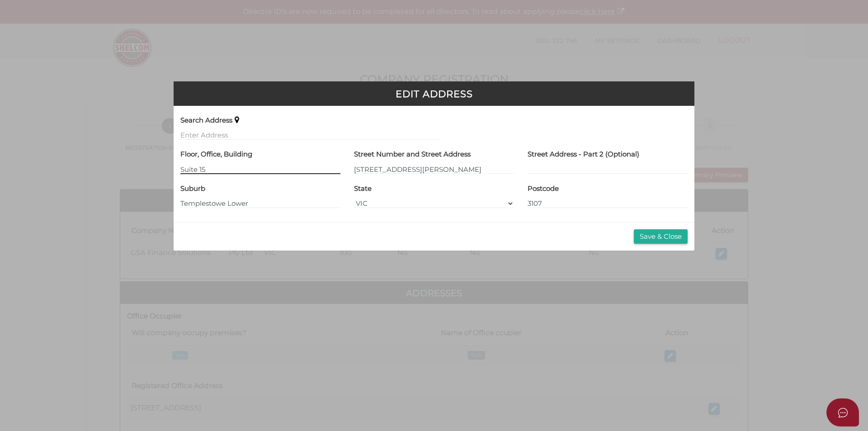
click at [257, 171] on input "Suite 15" at bounding box center [260, 169] width 160 height 10
click at [644, 234] on button "Save & Close" at bounding box center [661, 236] width 54 height 15
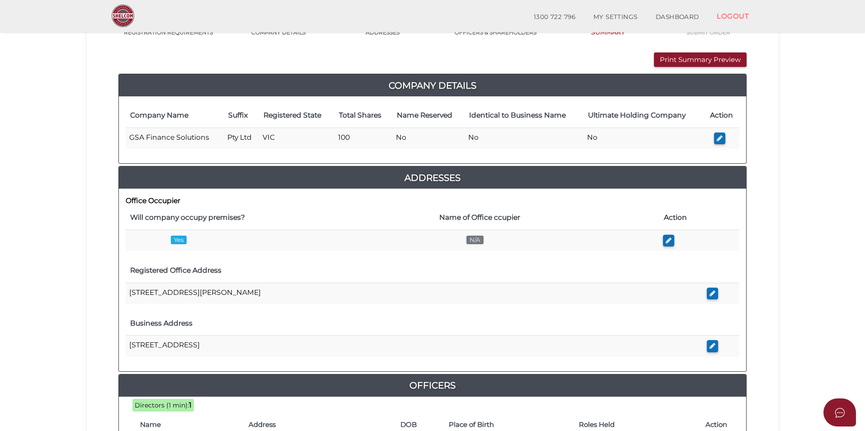
scroll to position [136, 0]
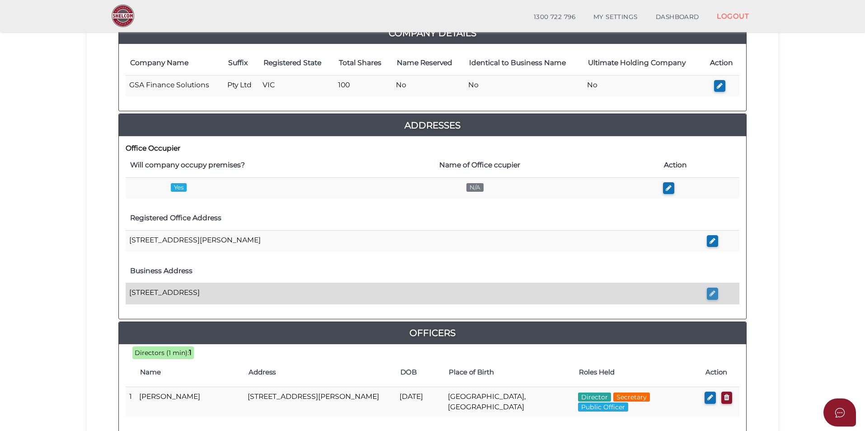
click at [710, 294] on icon "button" at bounding box center [713, 293] width 6 height 7
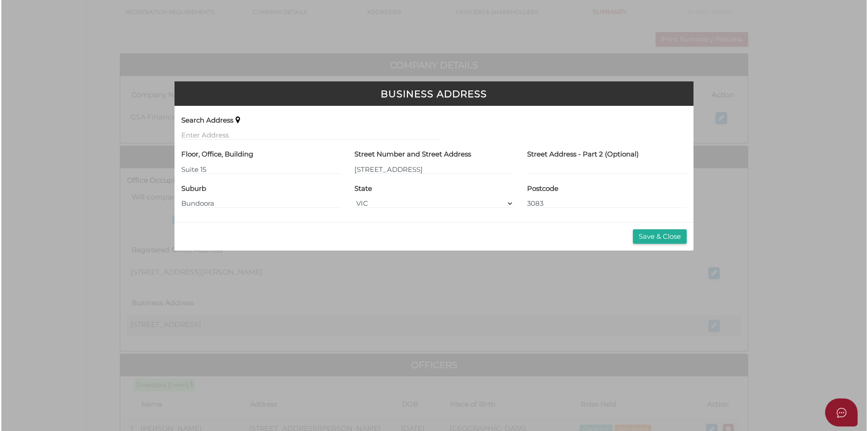
scroll to position [0, 0]
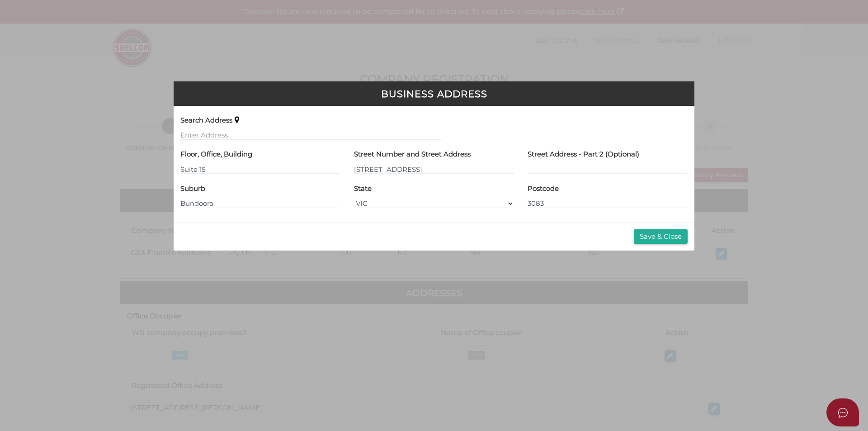
click at [261, 126] on div "Search Address" at bounding box center [310, 127] width 260 height 28
click at [258, 132] on input "text" at bounding box center [310, 135] width 260 height 10
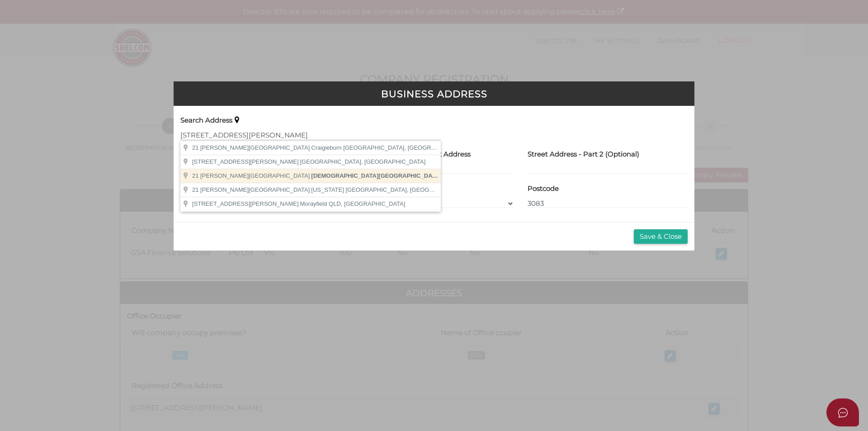
type input "[STREET_ADDRESS][PERSON_NAME]"
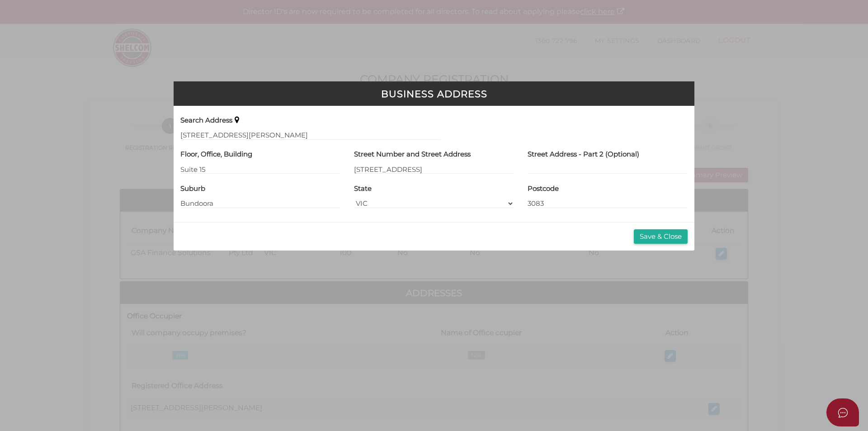
type input "[STREET_ADDRESS][PERSON_NAME]"
type input "Templestowe Lower"
select select "VIC"
type input "3107"
click at [672, 236] on button "Save & Close" at bounding box center [661, 236] width 54 height 15
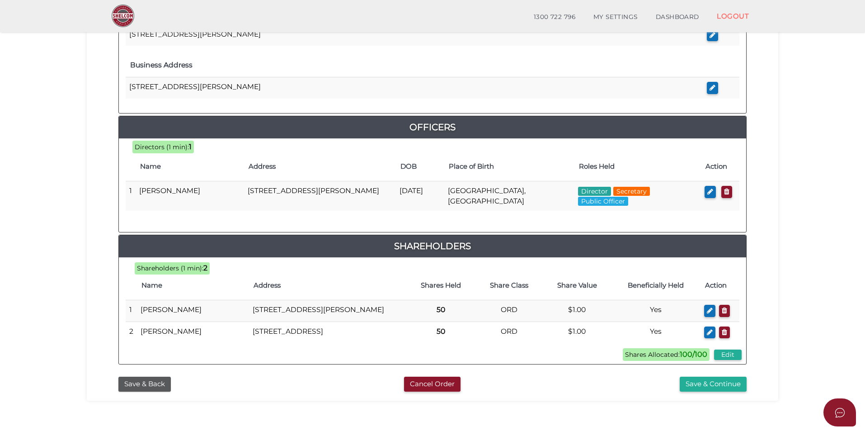
scroll to position [399, 0]
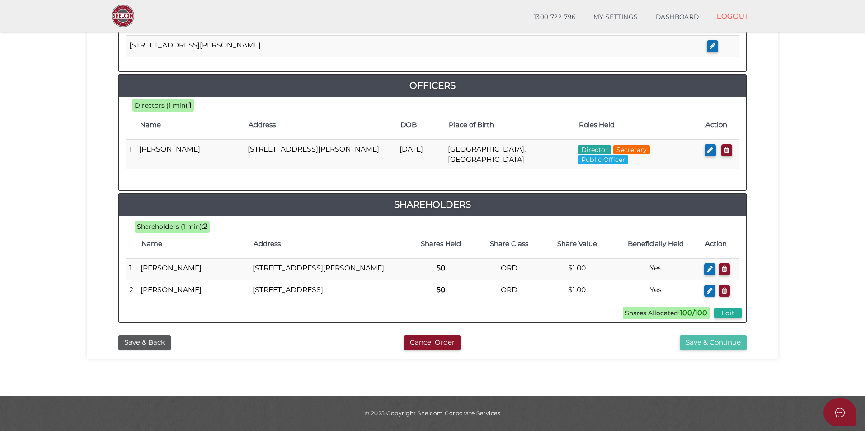
click at [736, 340] on button "Save & Continue" at bounding box center [713, 342] width 67 height 15
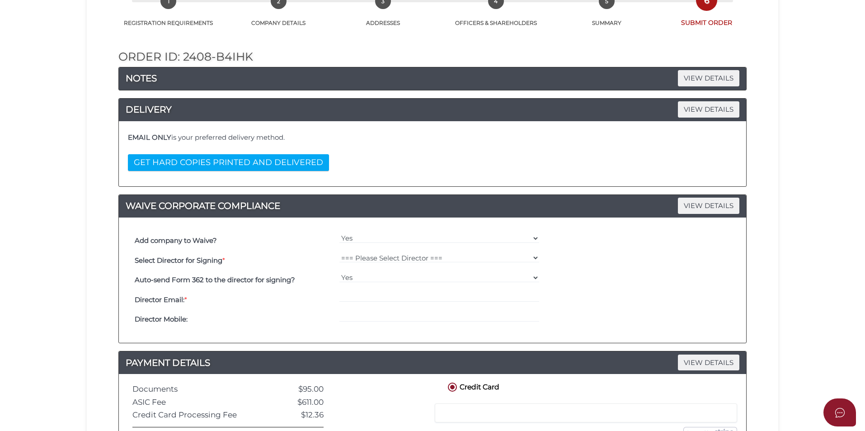
scroll to position [259, 0]
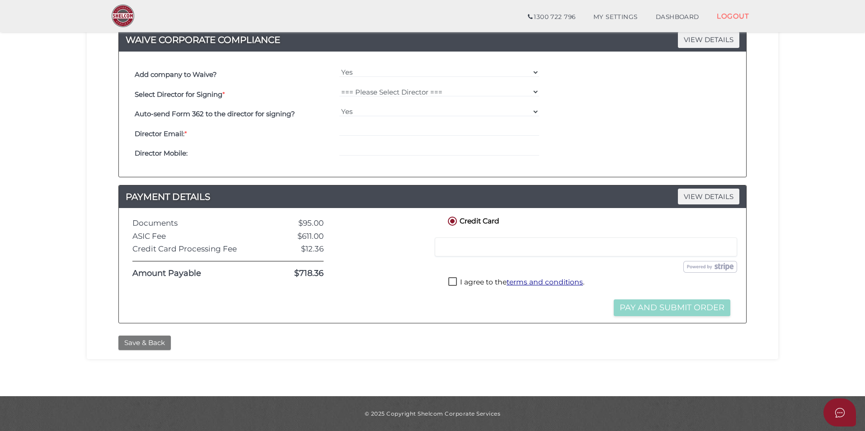
click at [152, 344] on button "Save & Back" at bounding box center [144, 342] width 52 height 15
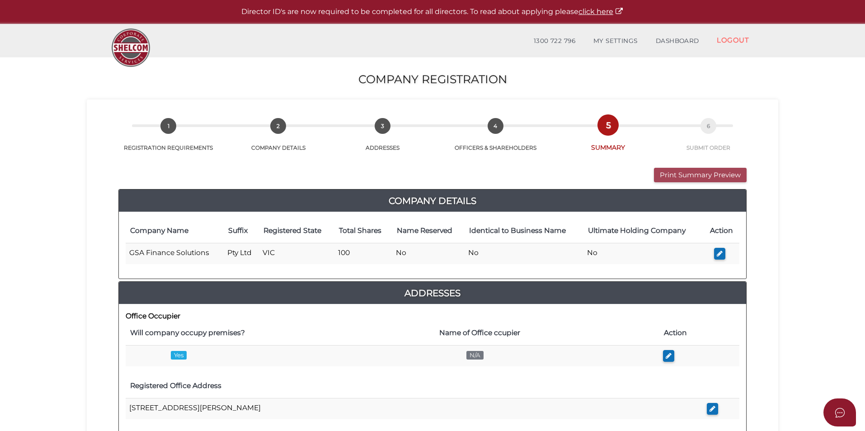
click at [681, 172] on button "Print Summary Preview" at bounding box center [700, 175] width 93 height 15
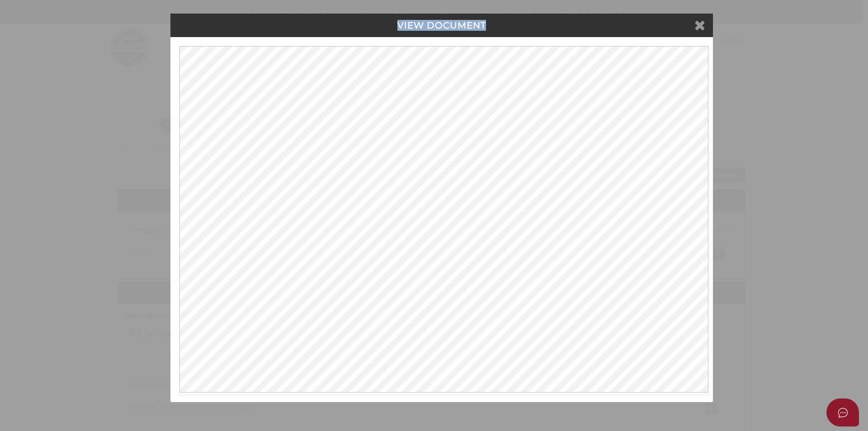
click at [696, 31] on div "VIEW DOCUMENT" at bounding box center [441, 26] width 542 height 24
click at [698, 30] on icon at bounding box center [699, 25] width 11 height 14
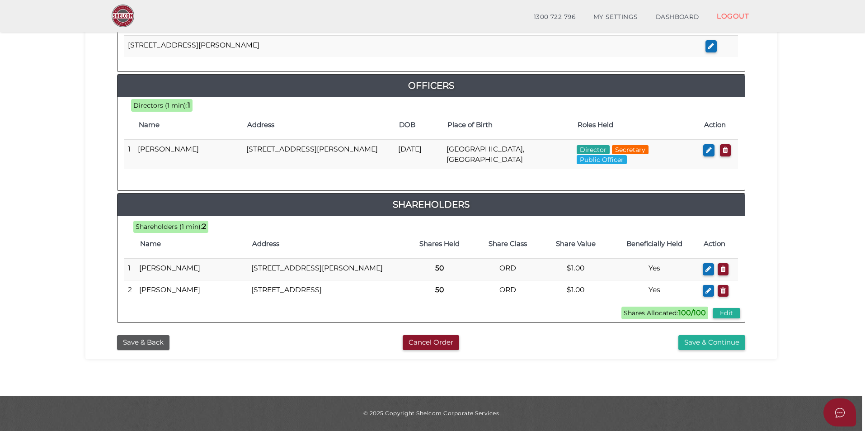
scroll to position [399, 0]
click at [167, 345] on button "Save & Back" at bounding box center [143, 342] width 52 height 15
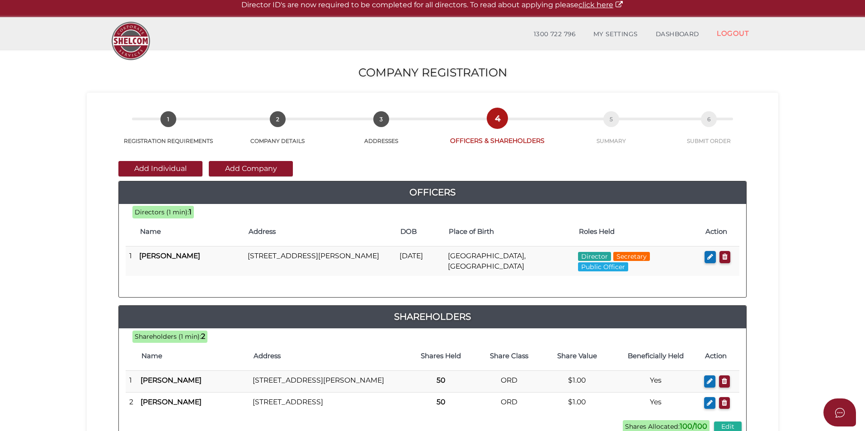
scroll to position [190, 0]
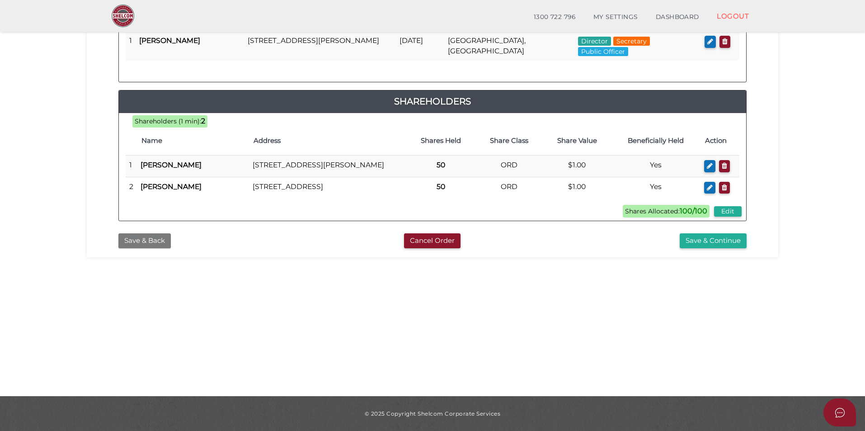
click at [154, 248] on button "Save & Back" at bounding box center [144, 240] width 52 height 15
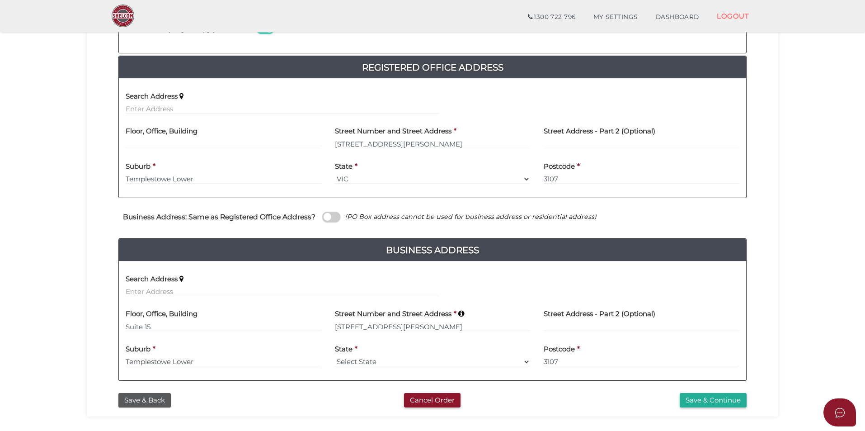
scroll to position [226, 0]
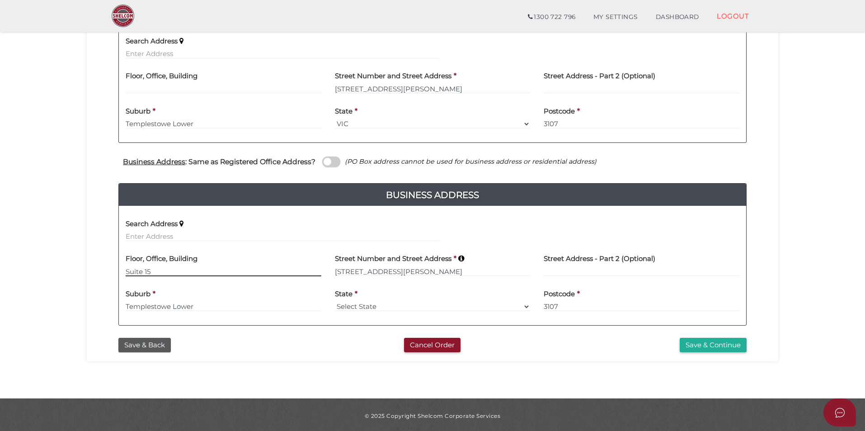
click at [198, 270] on input "Suite 15" at bounding box center [224, 271] width 196 height 10
click at [721, 338] on button "Save & Continue" at bounding box center [713, 345] width 67 height 15
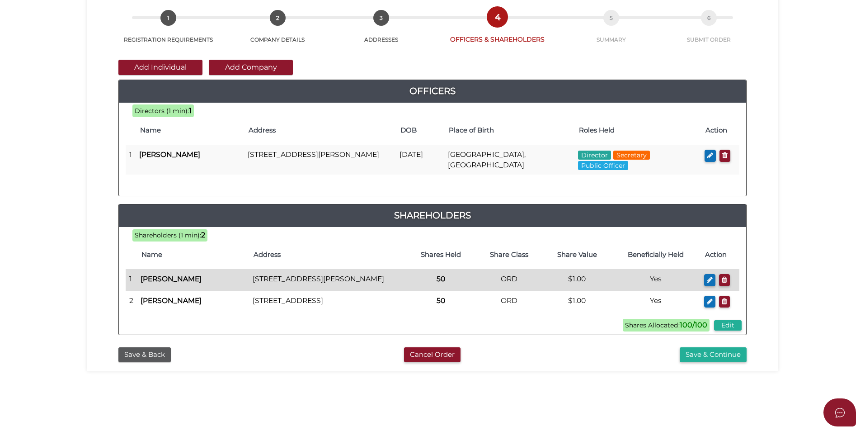
scroll to position [190, 0]
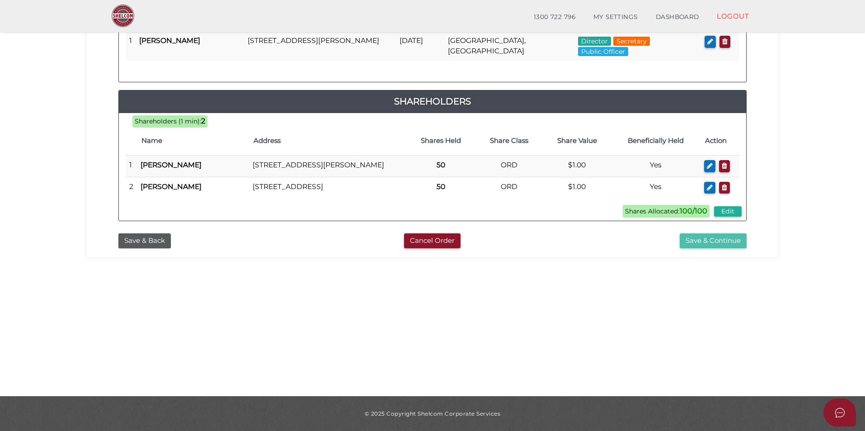
click at [735, 248] on button "Save & Continue" at bounding box center [713, 240] width 67 height 15
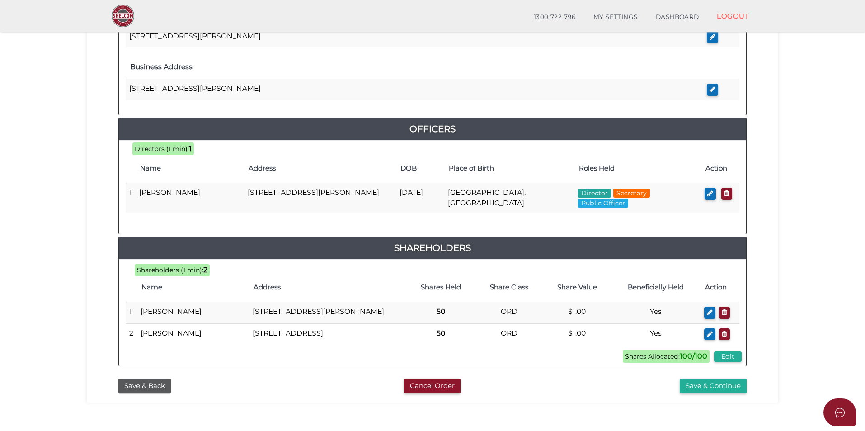
scroll to position [399, 0]
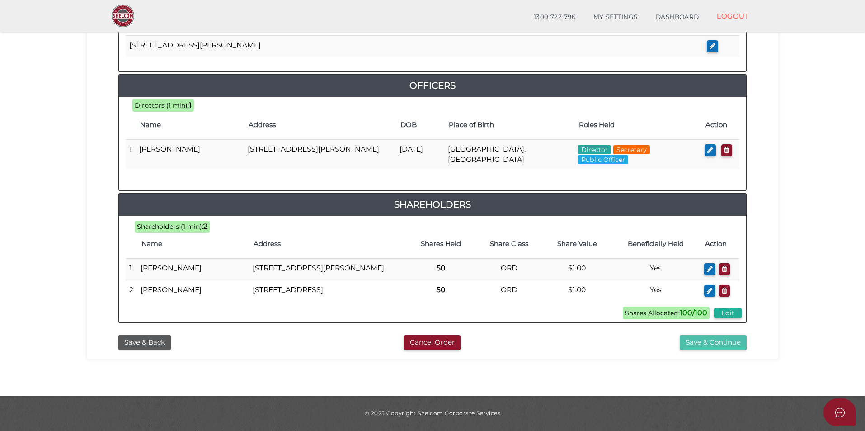
click at [708, 340] on button "Save & Continue" at bounding box center [713, 342] width 67 height 15
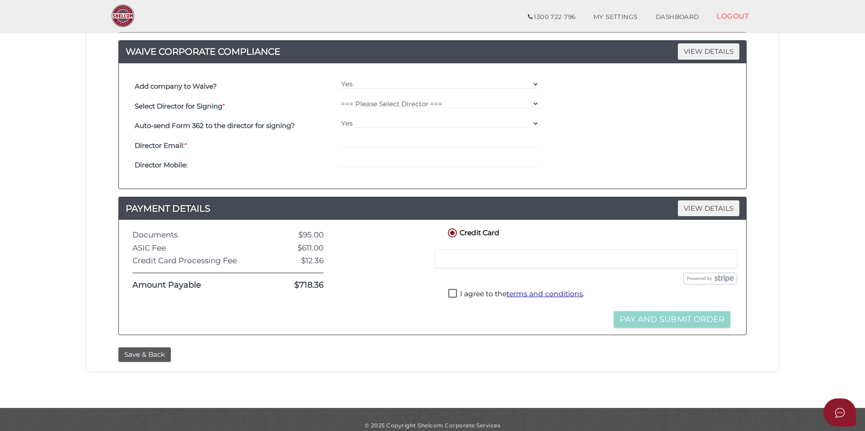
scroll to position [259, 0]
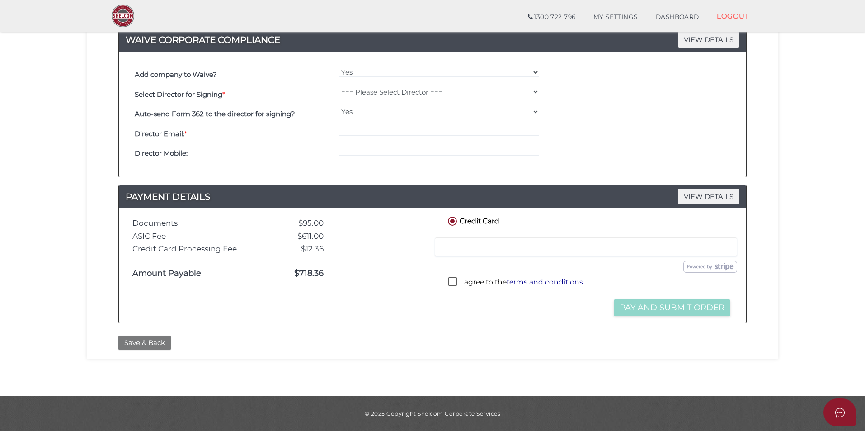
click at [145, 338] on button "Save & Back" at bounding box center [144, 342] width 52 height 15
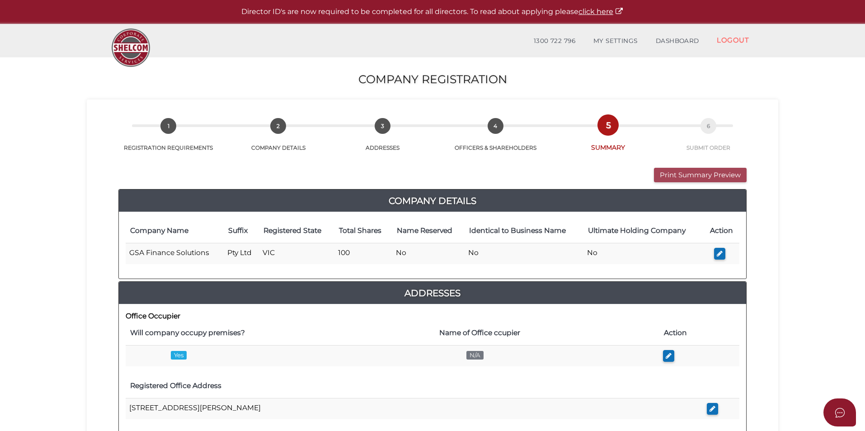
click at [698, 168] on button "Print Summary Preview" at bounding box center [700, 175] width 93 height 15
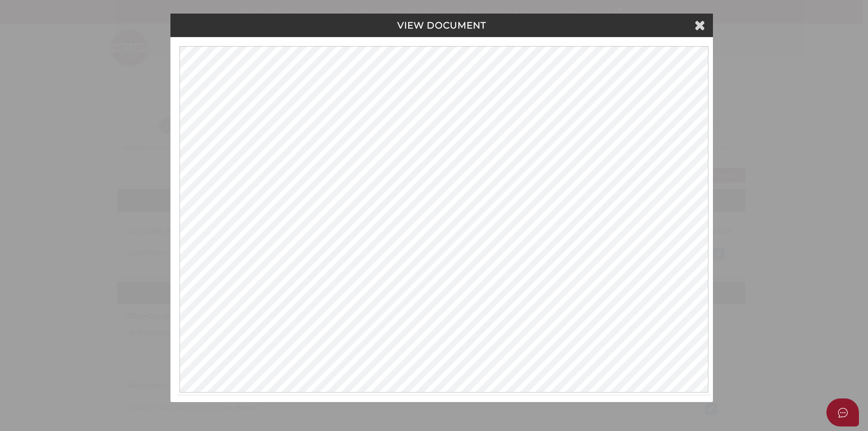
click at [707, 28] on div "VIEW DOCUMENT" at bounding box center [441, 26] width 542 height 24
click at [704, 28] on icon at bounding box center [699, 25] width 11 height 14
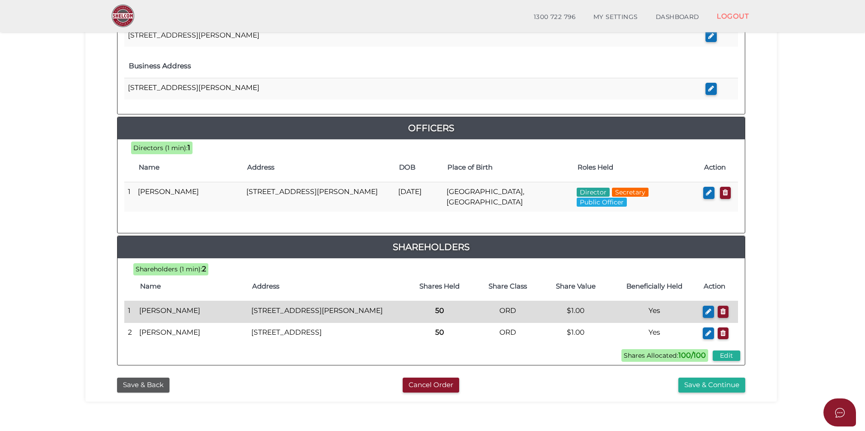
scroll to position [399, 0]
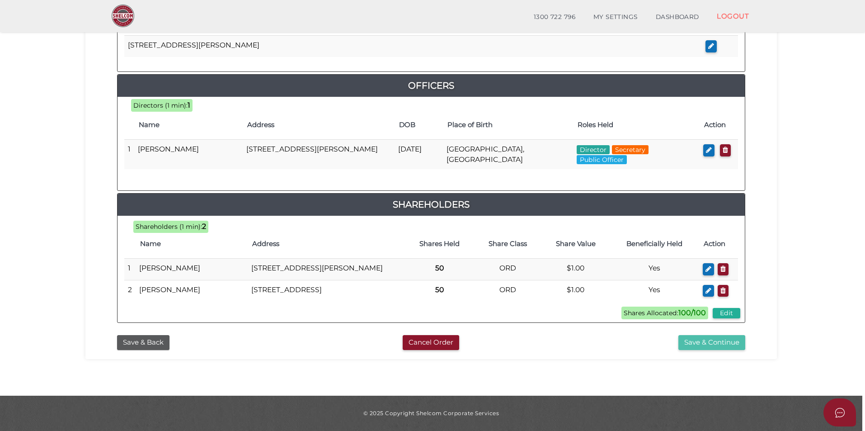
click at [706, 344] on button "Save & Continue" at bounding box center [712, 342] width 67 height 15
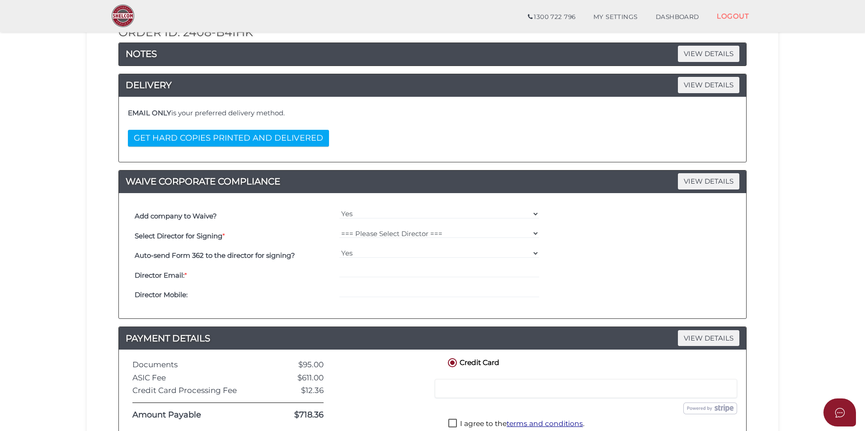
scroll to position [226, 0]
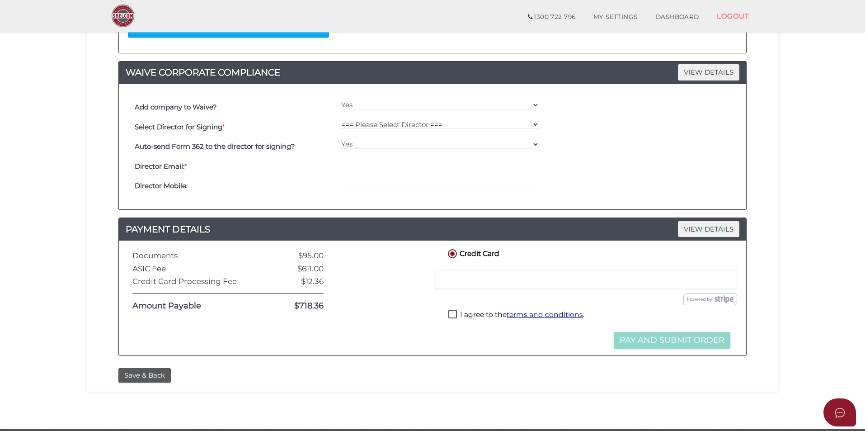
click at [402, 119] on div "=== Please Select Director === Shikha Gupta" at bounding box center [439, 127] width 205 height 20
click at [402, 120] on select "=== Please Select Director === Shikha Gupta" at bounding box center [440, 124] width 200 height 10
select select "000026966"
click at [340, 119] on select "=== Please Select Director === Shikha Gupta" at bounding box center [440, 124] width 200 height 10
click at [377, 144] on select "Yes No" at bounding box center [440, 144] width 200 height 10
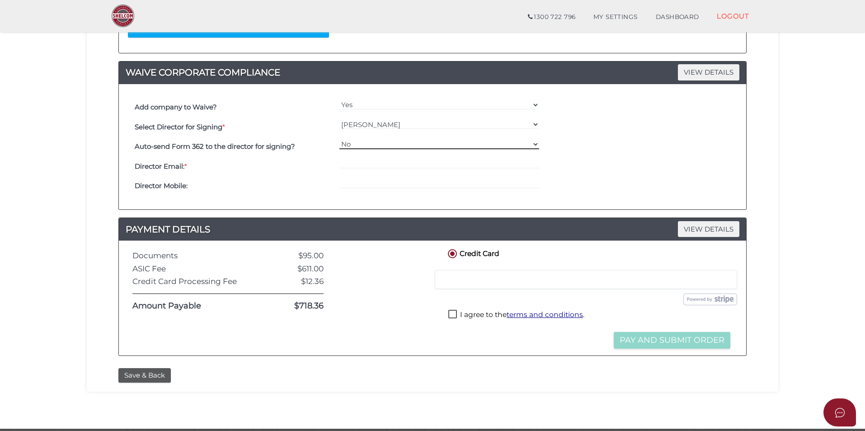
click at [340, 139] on select "Yes No" at bounding box center [440, 144] width 200 height 10
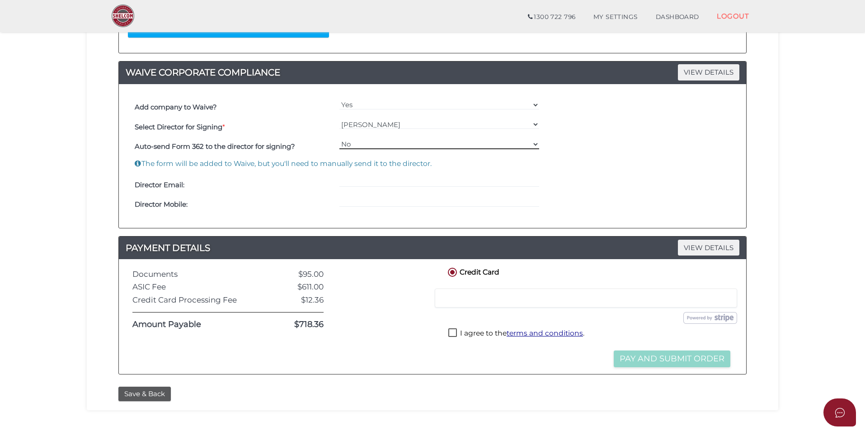
drag, startPoint x: 360, startPoint y: 140, endPoint x: 360, endPoint y: 145, distance: 5.0
click at [360, 140] on select "Yes No" at bounding box center [440, 144] width 200 height 10
select select "Yes"
click at [340, 139] on select "Yes No" at bounding box center [440, 144] width 200 height 10
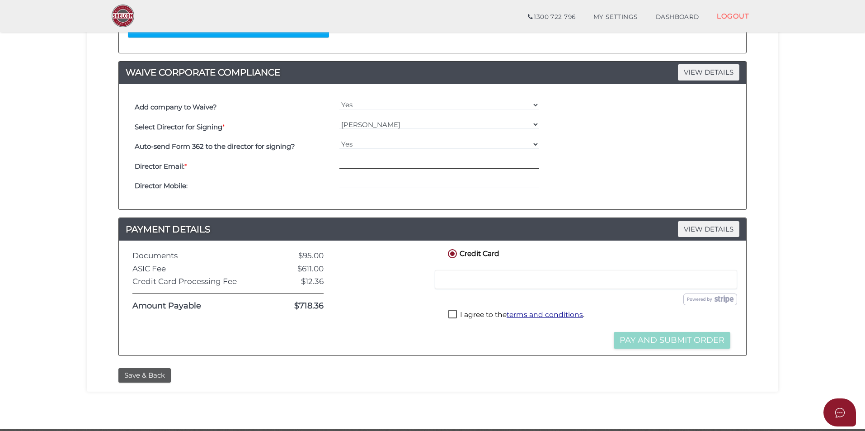
click at [363, 167] on input "email" at bounding box center [440, 164] width 200 height 10
click at [367, 148] on select "Yes No" at bounding box center [440, 144] width 200 height 10
click at [340, 139] on select "Yes No" at bounding box center [440, 144] width 200 height 10
click at [355, 164] on input "email" at bounding box center [440, 164] width 200 height 10
click at [428, 231] on h4 "PAYMENT DETAILS VIEW DETAILS" at bounding box center [432, 229] width 627 height 14
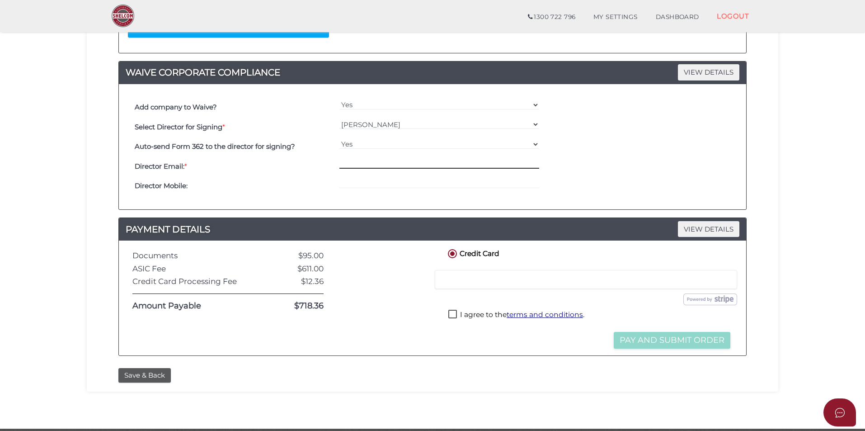
click at [374, 162] on input "email" at bounding box center [440, 164] width 200 height 10
click at [371, 164] on input "email" at bounding box center [440, 164] width 200 height 10
click at [358, 165] on input "email" at bounding box center [440, 164] width 200 height 10
drag, startPoint x: 379, startPoint y: 172, endPoint x: 410, endPoint y: 193, distance: 37.0
click at [410, 193] on div at bounding box center [439, 186] width 205 height 20
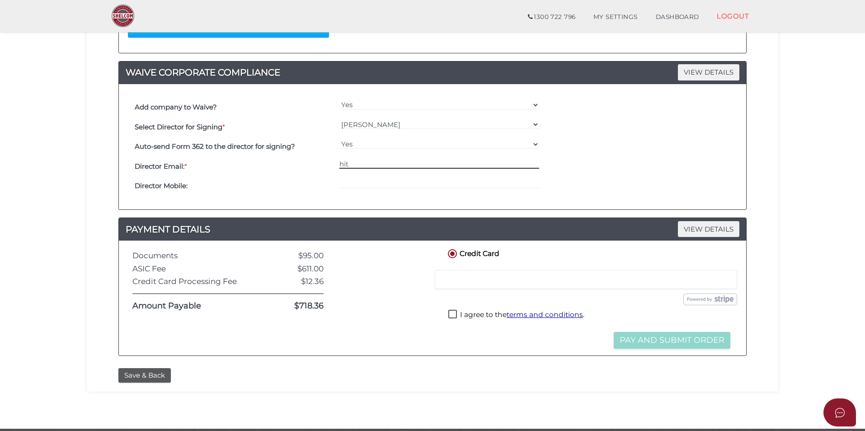
click at [382, 160] on input "hit" at bounding box center [440, 164] width 200 height 10
click at [404, 165] on input "hit" at bounding box center [440, 164] width 200 height 10
click at [410, 179] on input "tel" at bounding box center [440, 184] width 200 height 10
click at [401, 166] on input "hit" at bounding box center [440, 164] width 200 height 10
type input "hitesh@ssconsultants.com.au"
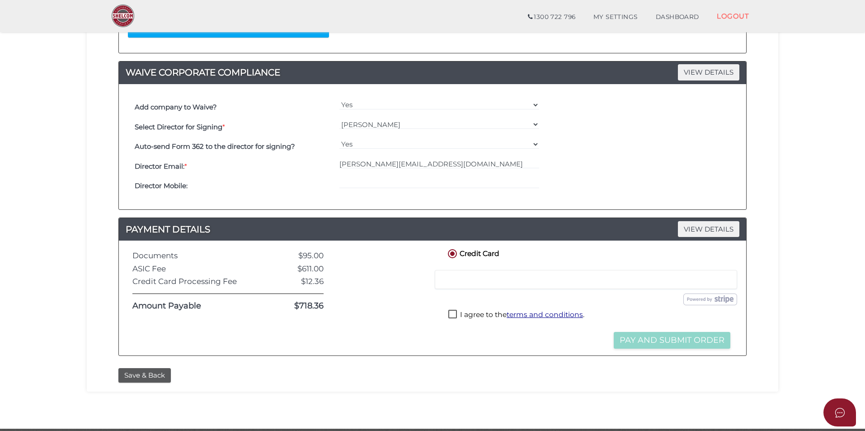
drag, startPoint x: 456, startPoint y: 314, endPoint x: 457, endPoint y: 308, distance: 6.6
click at [456, 314] on label "I agree to the terms and conditions ." at bounding box center [516, 315] width 136 height 11
checkbox input "true"
click at [468, 285] on div at bounding box center [586, 279] width 302 height 19
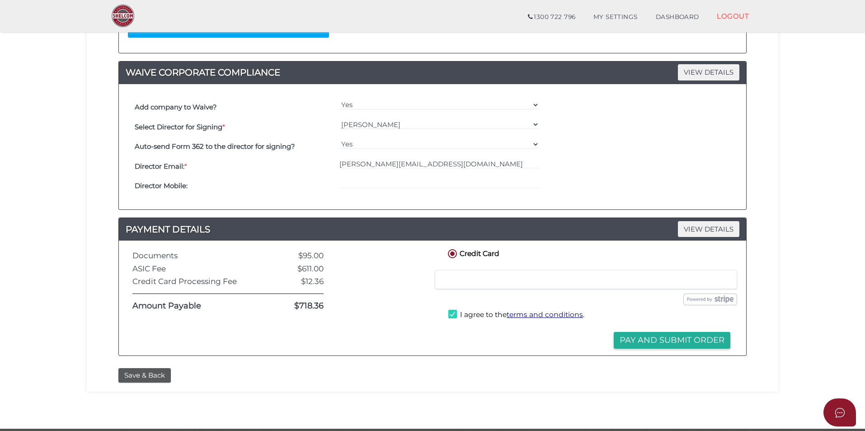
click at [668, 340] on button "Pay and Submit Order" at bounding box center [672, 340] width 117 height 17
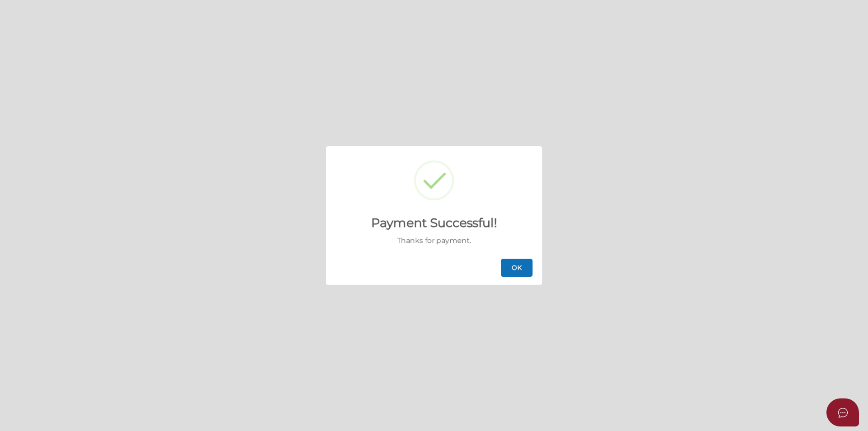
click at [515, 263] on button "OK" at bounding box center [517, 268] width 32 height 18
